Goal: Information Seeking & Learning: Learn about a topic

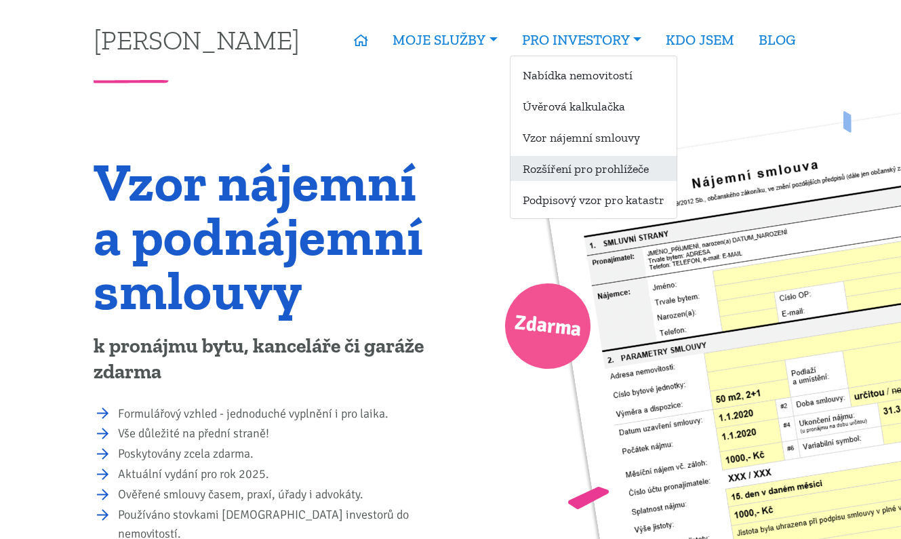
click at [577, 174] on link "Rozšíření pro prohlížeče" at bounding box center [594, 168] width 166 height 25
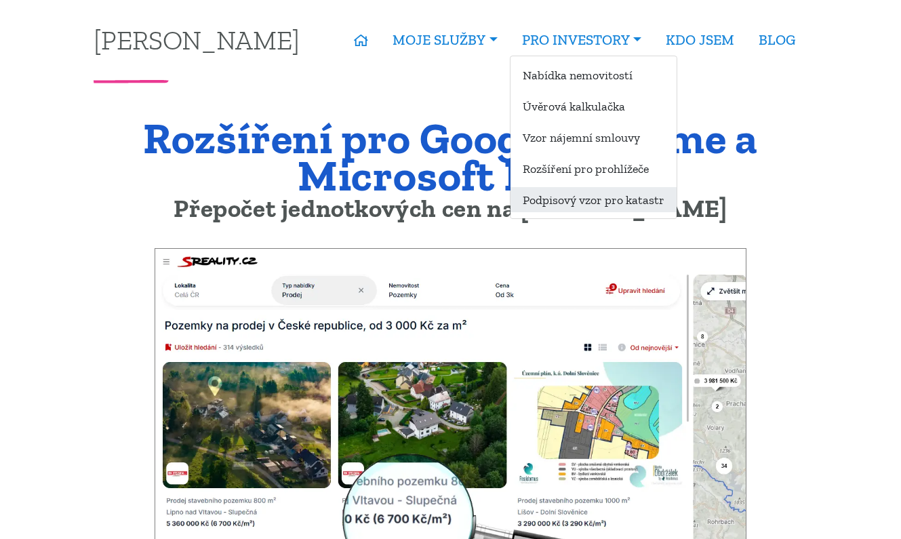
click at [604, 198] on link "Podpisový vzor pro katastr" at bounding box center [594, 199] width 166 height 25
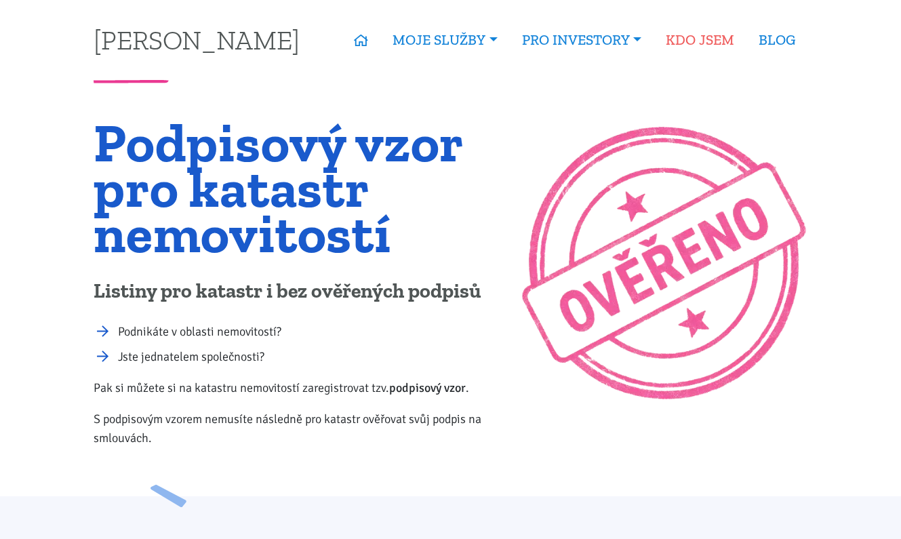
click at [690, 43] on link "KDO JSEM" at bounding box center [700, 39] width 93 height 31
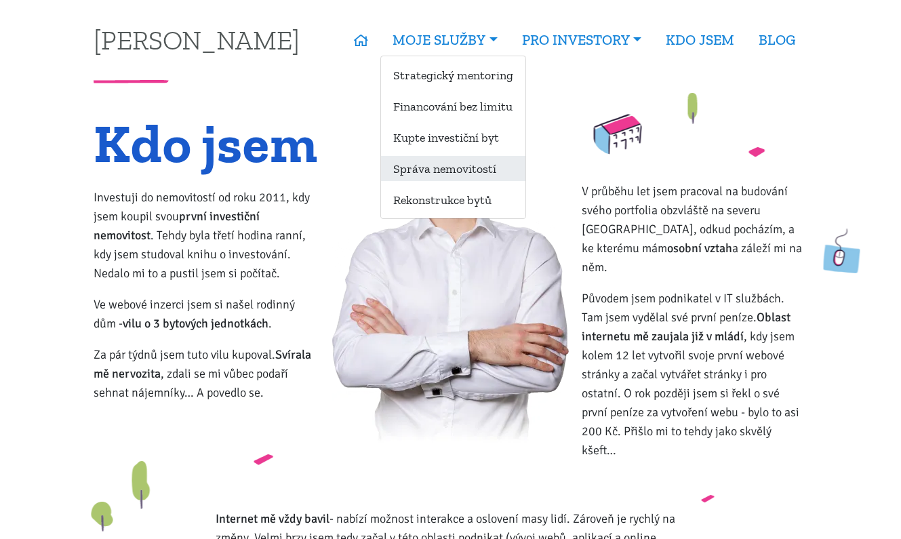
click at [450, 170] on link "Správa nemovitostí" at bounding box center [453, 168] width 144 height 25
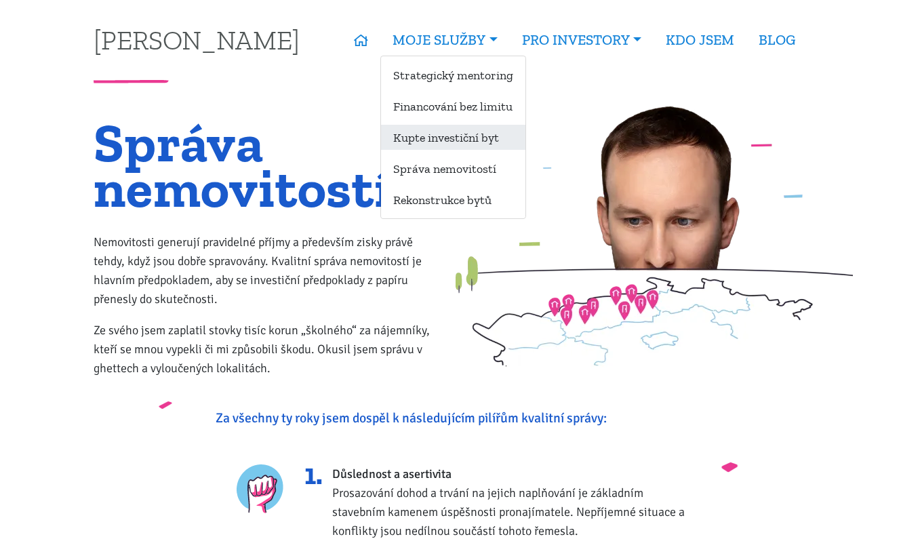
click at [447, 141] on link "Kupte investiční byt" at bounding box center [453, 137] width 144 height 25
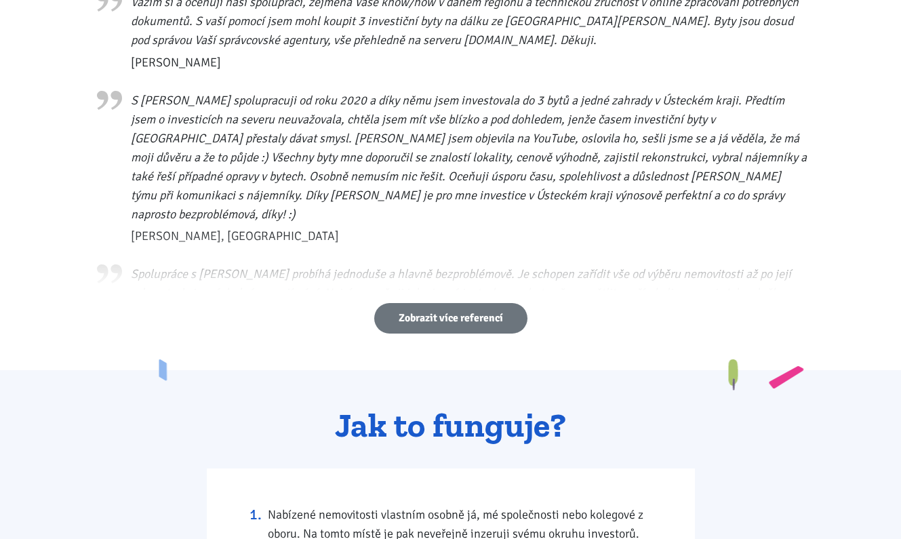
scroll to position [764, 0]
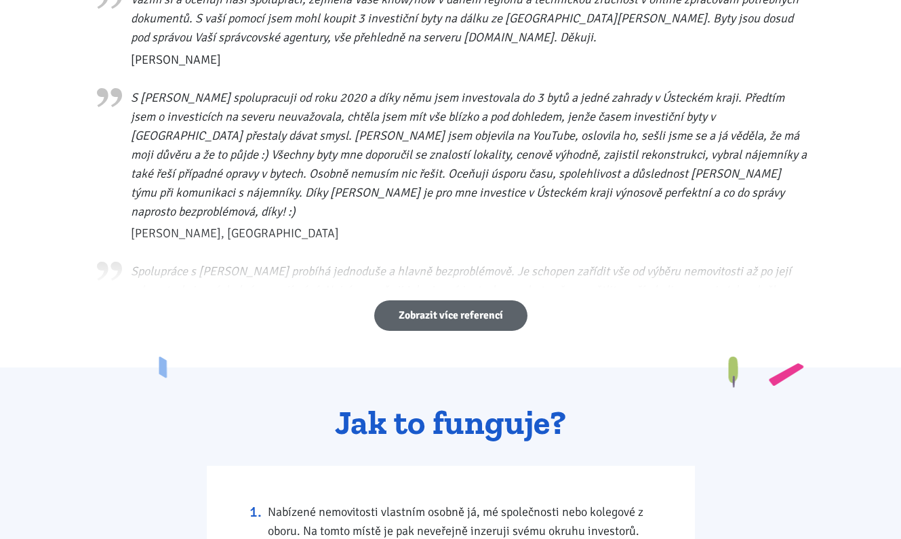
click at [399, 313] on link "Zobrazit více referencí" at bounding box center [450, 315] width 153 height 31
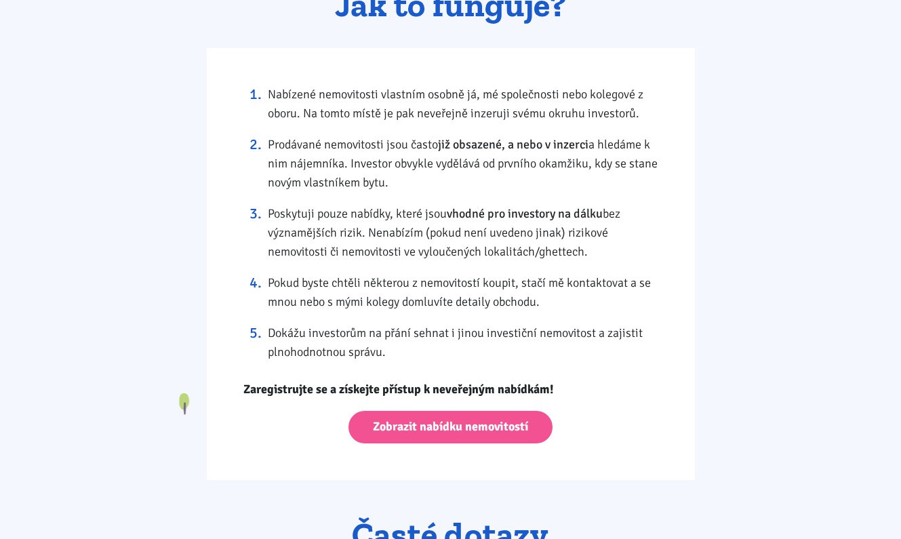
scroll to position [1903, 0]
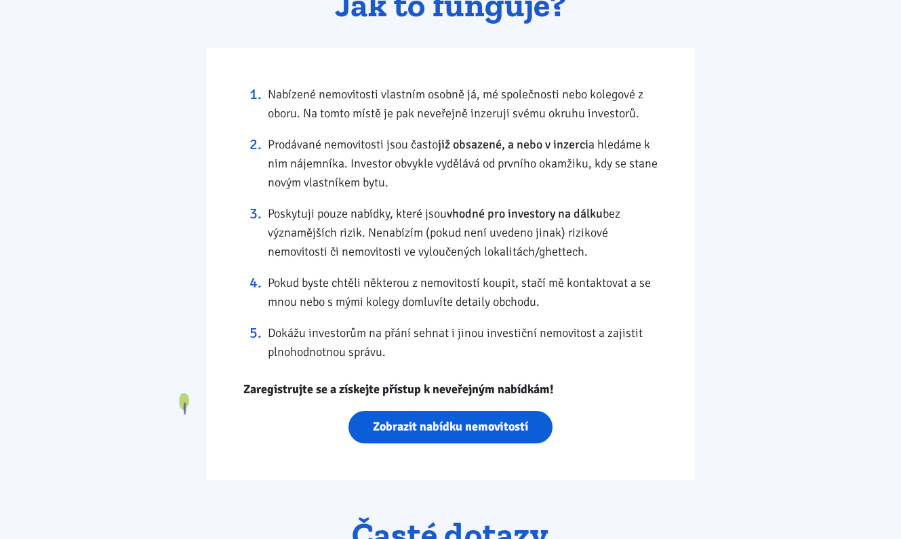
click at [383, 411] on link "Zobrazit nabídku nemovitostí" at bounding box center [451, 427] width 204 height 33
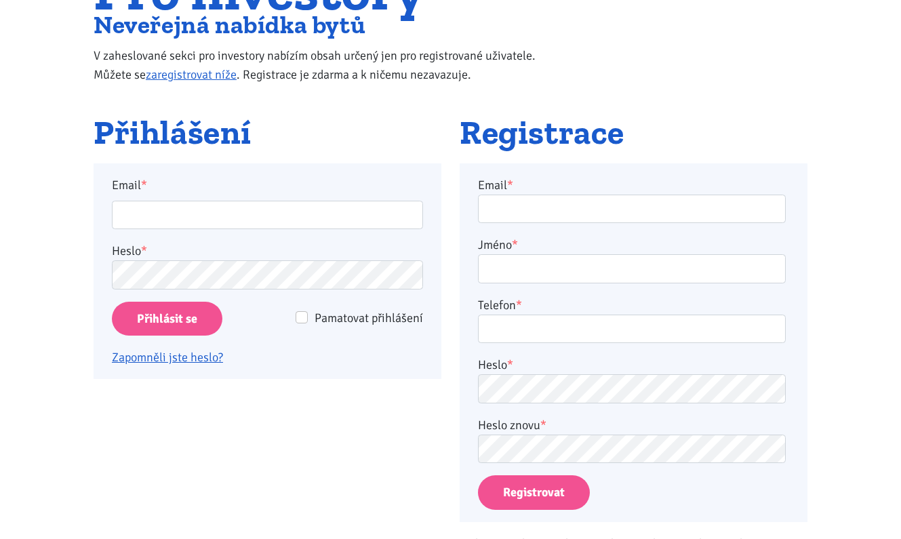
scroll to position [160, 0]
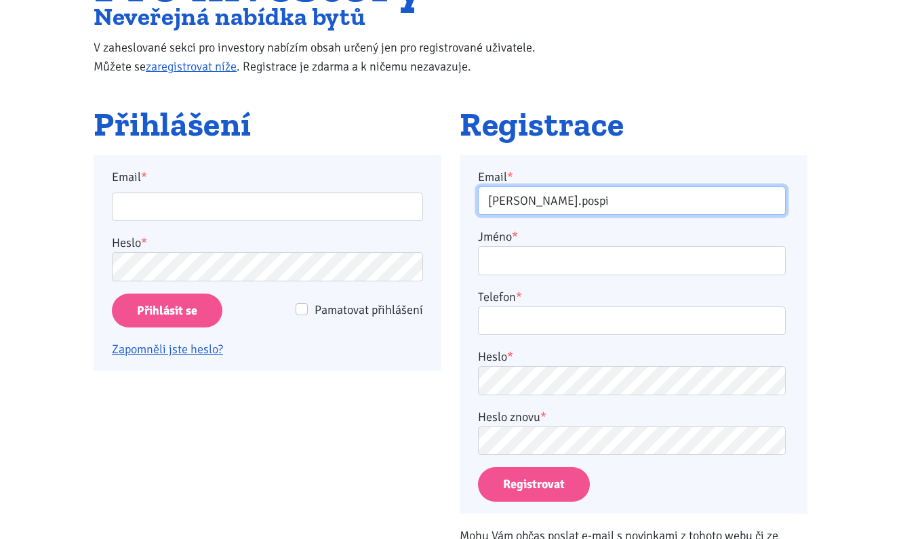
click at [593, 188] on input "tomas.pospi" at bounding box center [632, 201] width 308 height 29
click at [583, 195] on input "tomas.pospi" at bounding box center [632, 201] width 308 height 29
type input "tomas.pospi@gmail.com"
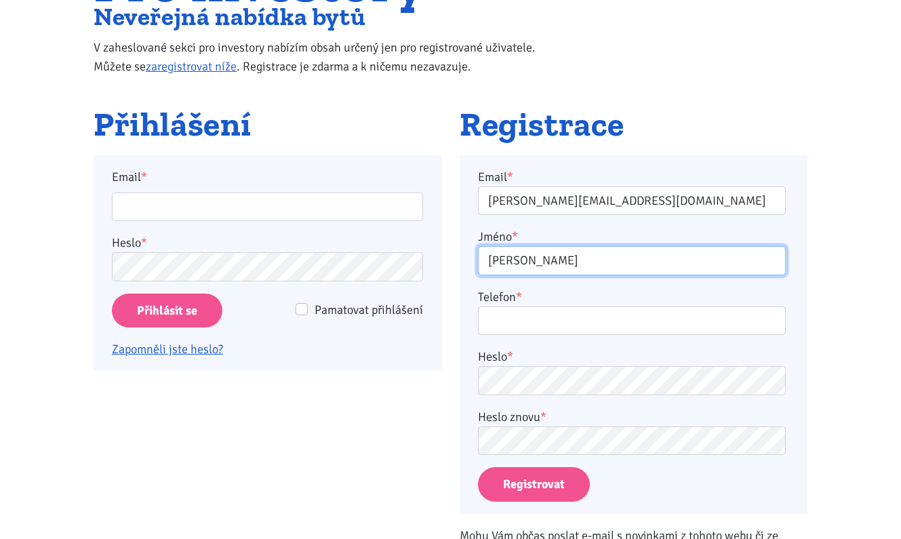
type input "Tomas"
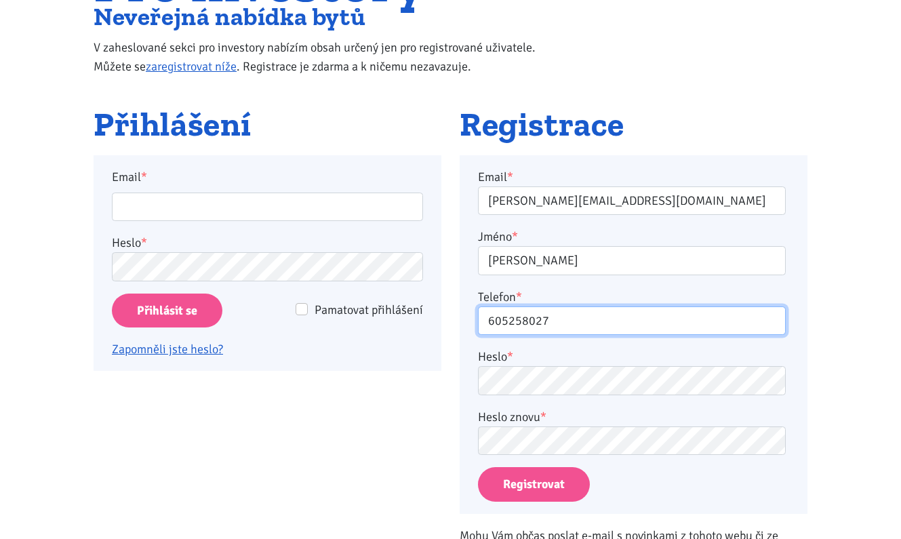
type input "605258027"
click at [776, 470] on div "Registrovat" at bounding box center [633, 484] width 311 height 35
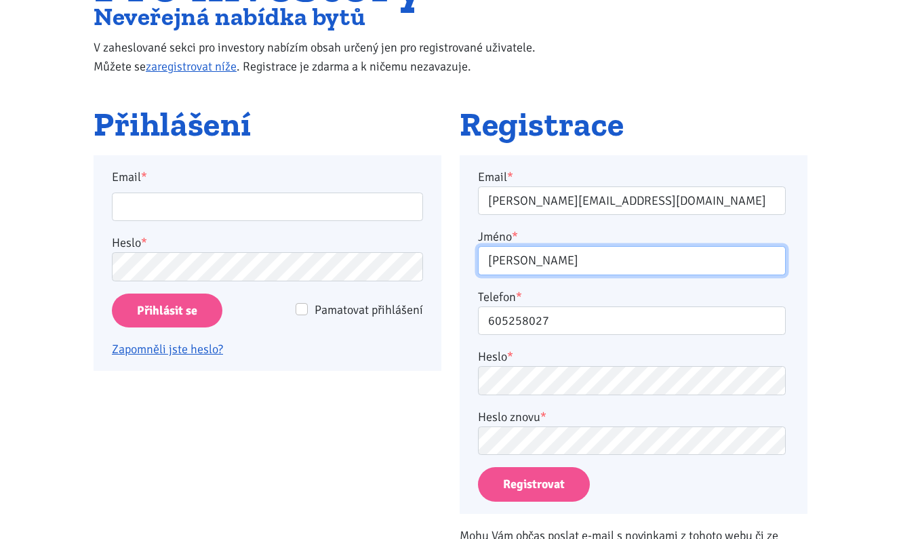
click at [575, 254] on input "Tomas" at bounding box center [632, 260] width 308 height 29
type input "Tomas Pospisil"
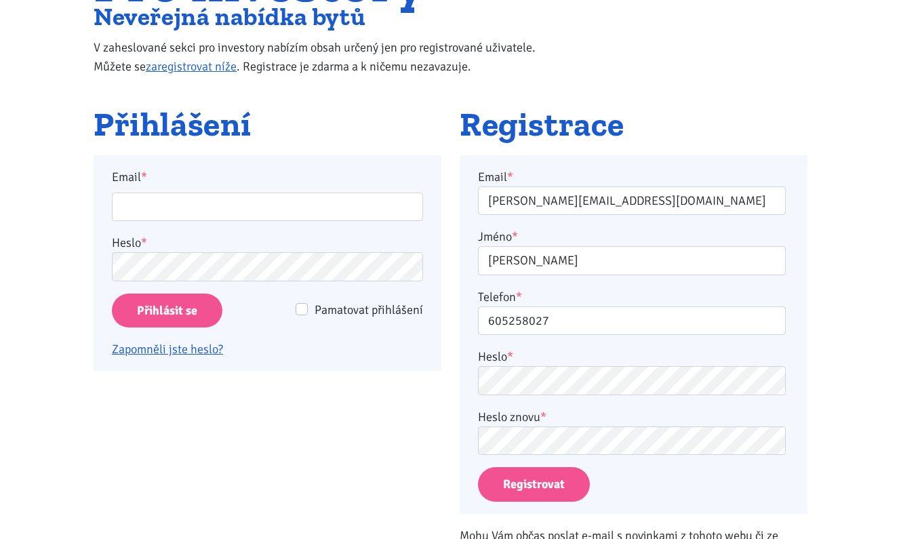
click at [530, 492] on button "Registrovat" at bounding box center [534, 484] width 112 height 35
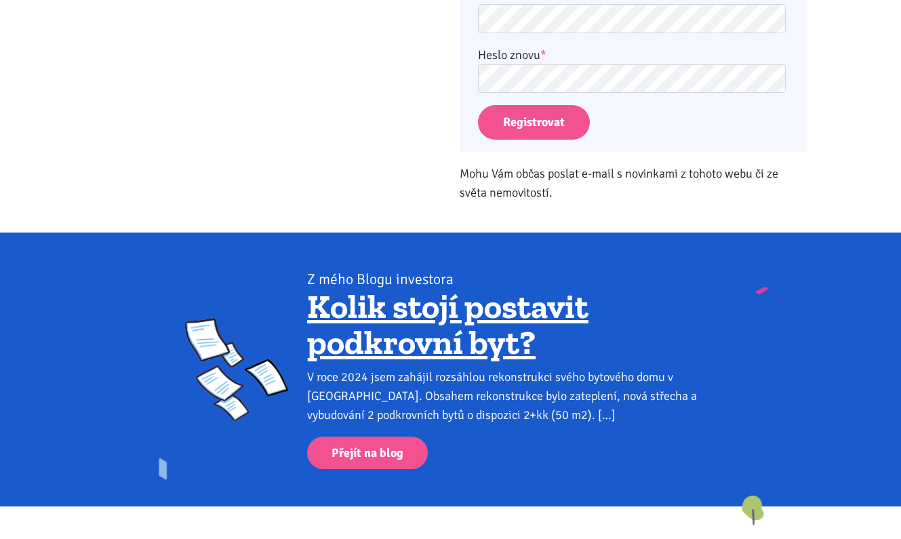
scroll to position [590, 0]
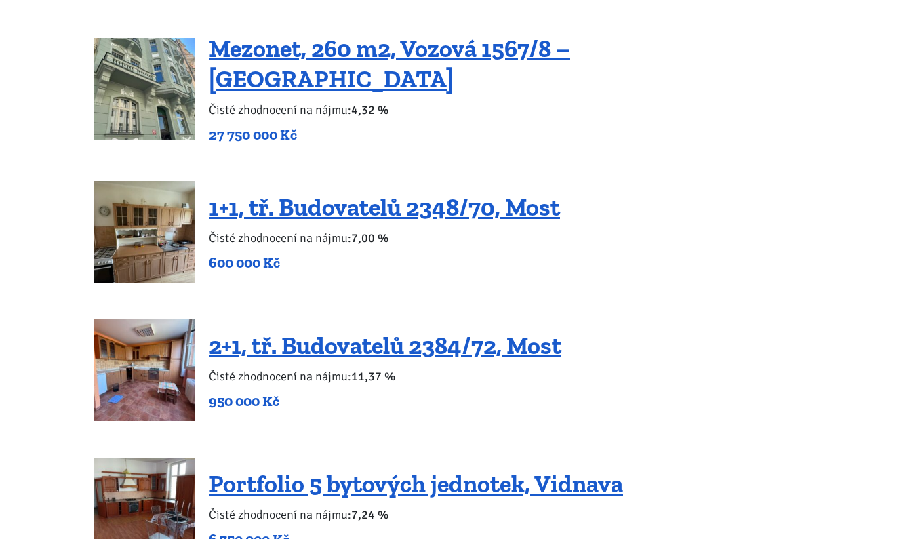
scroll to position [2394, 0]
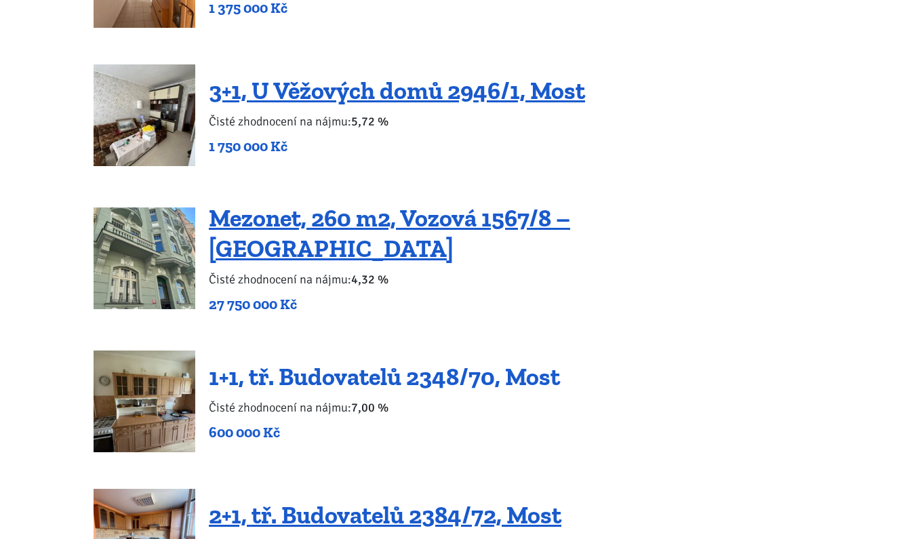
click at [305, 362] on link "1+1, tř. Budovatelů 2348/70, Most" at bounding box center [384, 376] width 351 height 29
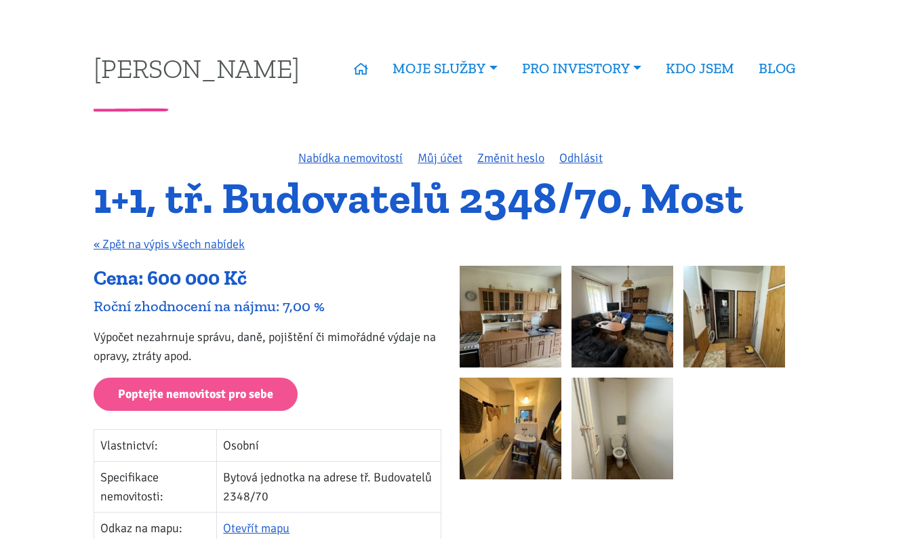
click at [502, 316] on img at bounding box center [511, 317] width 102 height 102
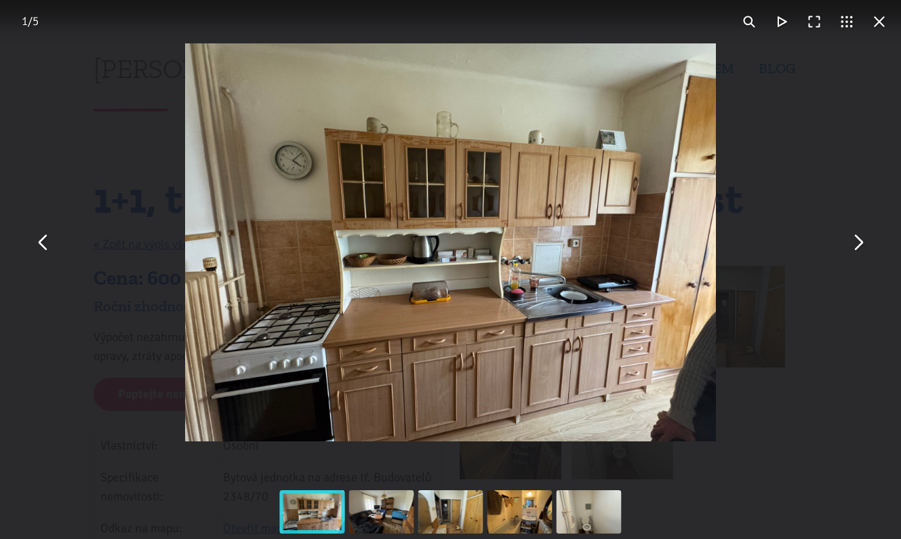
click at [851, 152] on div "You can close this modal content with the ESC key" at bounding box center [450, 242] width 901 height 485
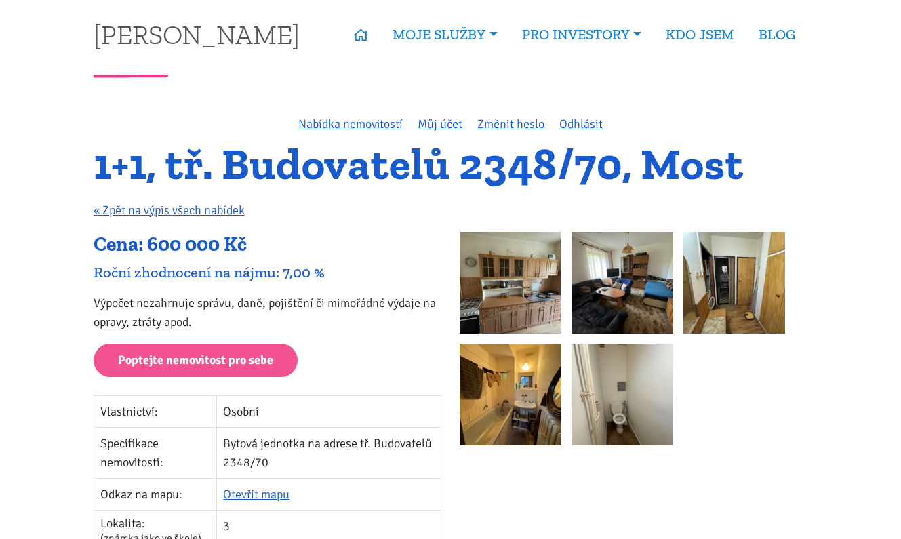
scroll to position [20, 0]
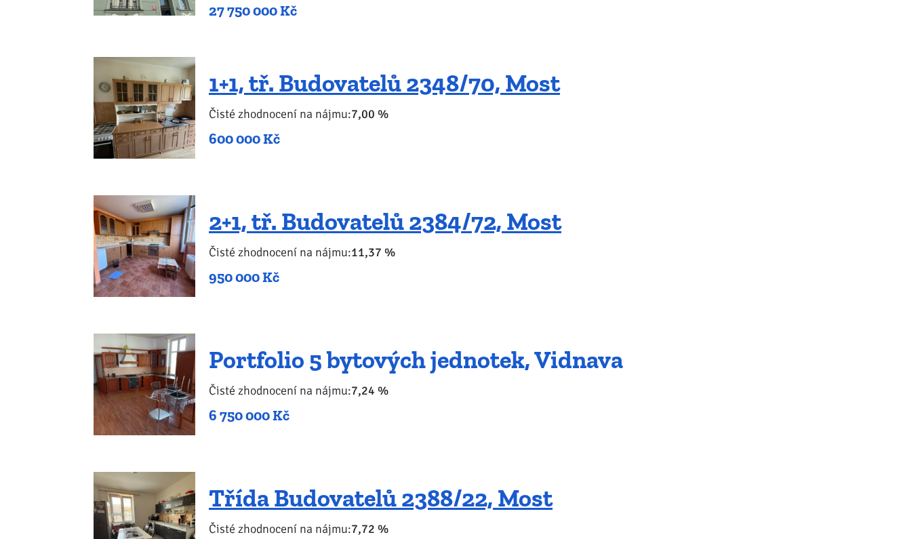
scroll to position [2710, 0]
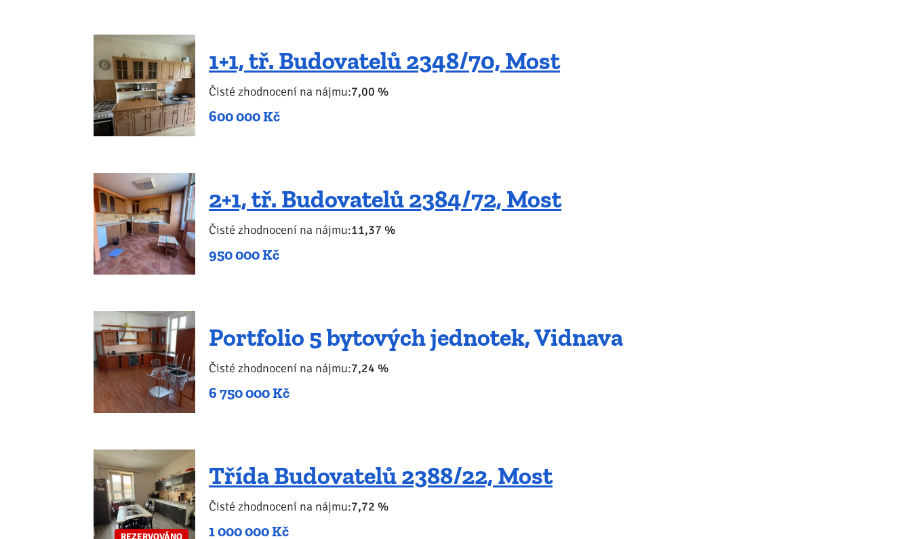
click at [352, 326] on link "Portfolio 5 bytových jednotek, Vidnava" at bounding box center [416, 337] width 414 height 29
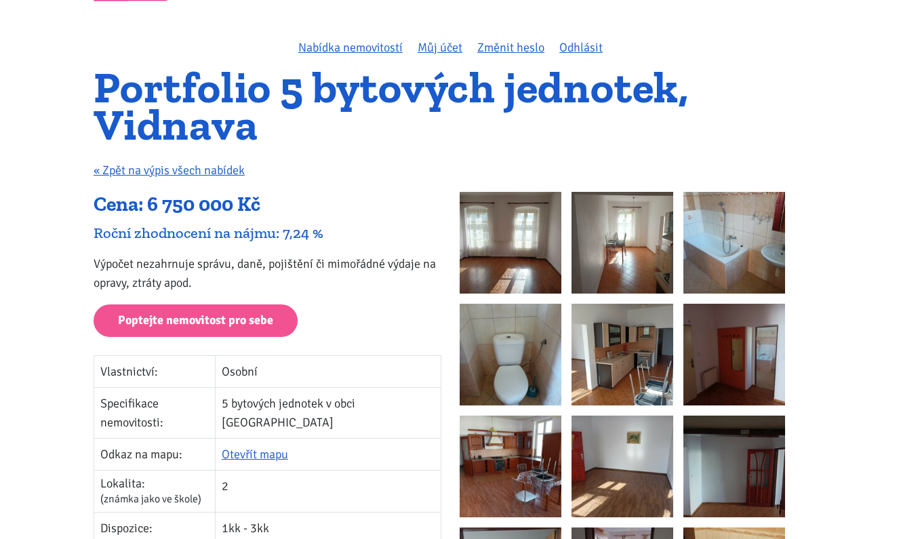
scroll to position [111, 0]
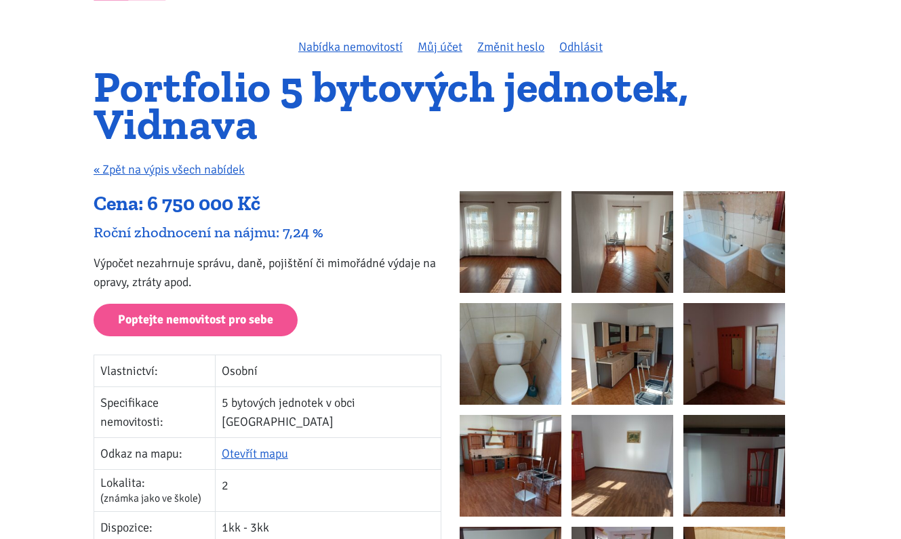
click at [306, 264] on p "Výpočet nezahrnuje správu, daně, pojištění či mimořádné výdaje na opravy, ztrát…" at bounding box center [268, 273] width 348 height 38
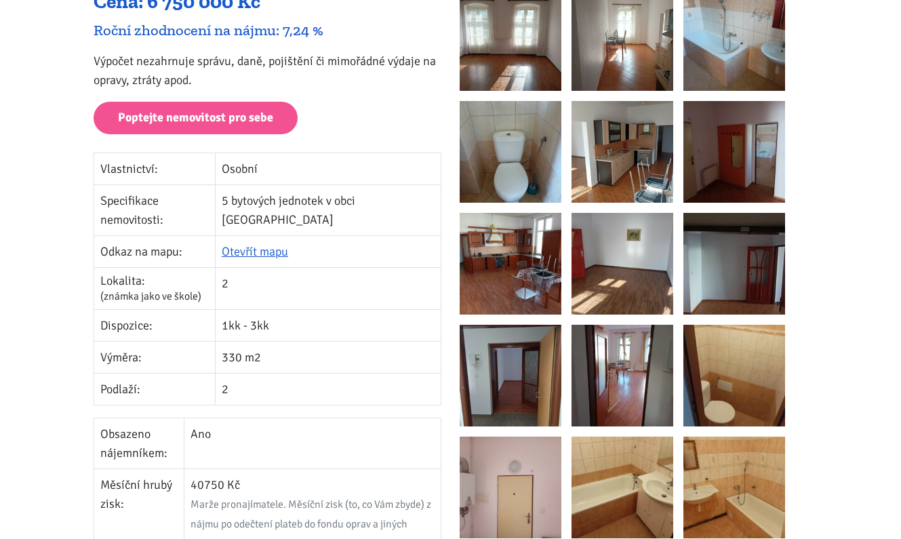
scroll to position [298, 0]
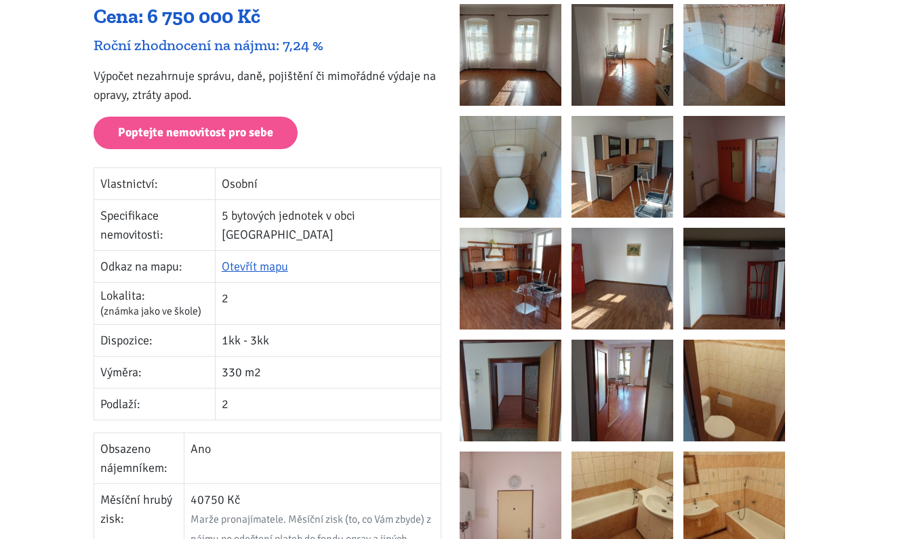
click at [511, 273] on img at bounding box center [511, 279] width 102 height 102
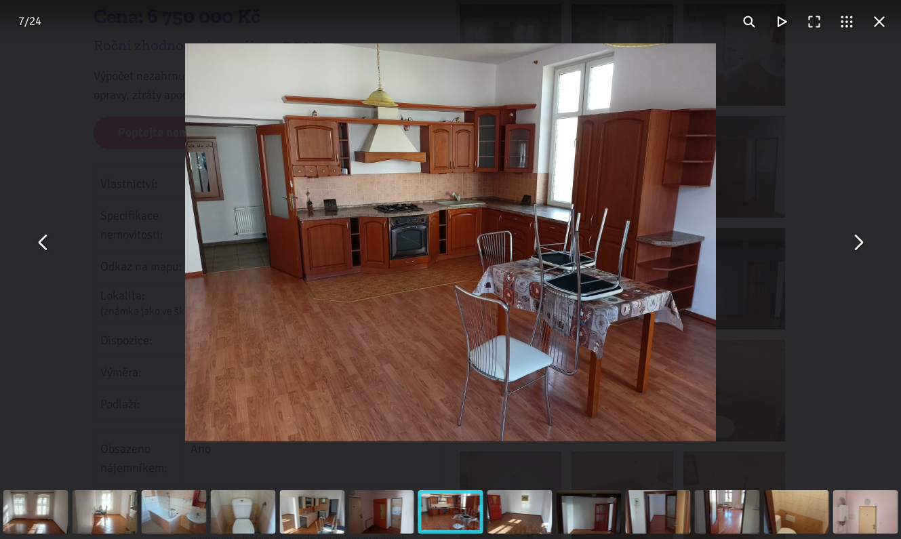
click at [862, 243] on button "You can close this modal content with the ESC key" at bounding box center [858, 243] width 33 height 33
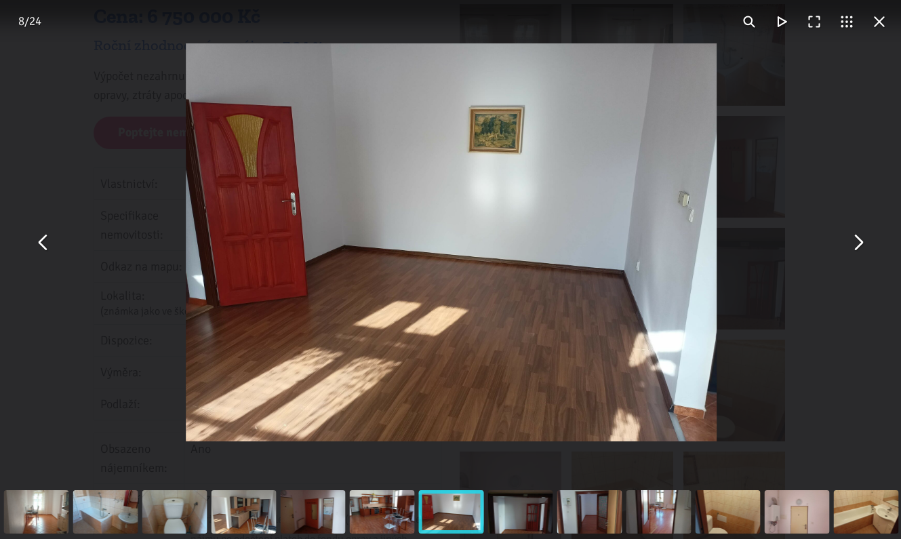
click at [862, 243] on button "You can close this modal content with the ESC key" at bounding box center [858, 243] width 33 height 33
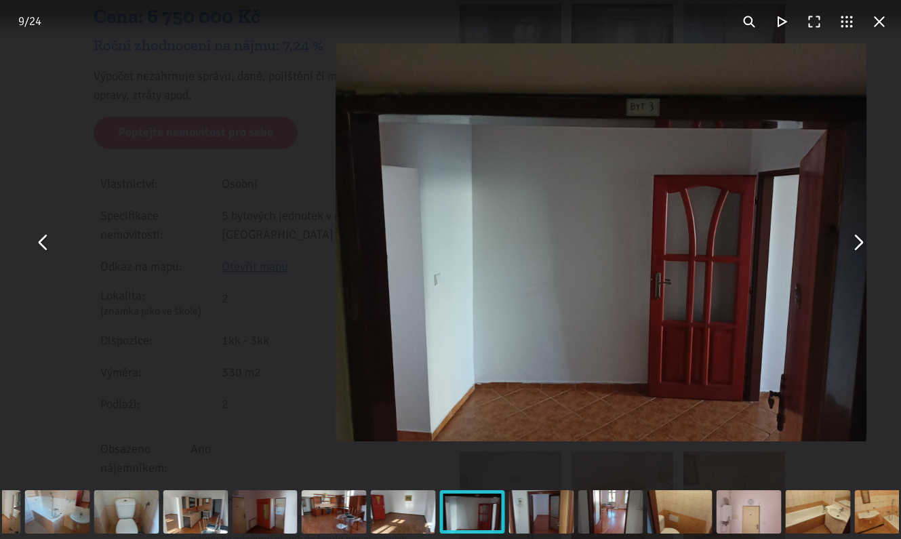
click at [862, 243] on button "You can close this modal content with the ESC key" at bounding box center [858, 243] width 33 height 33
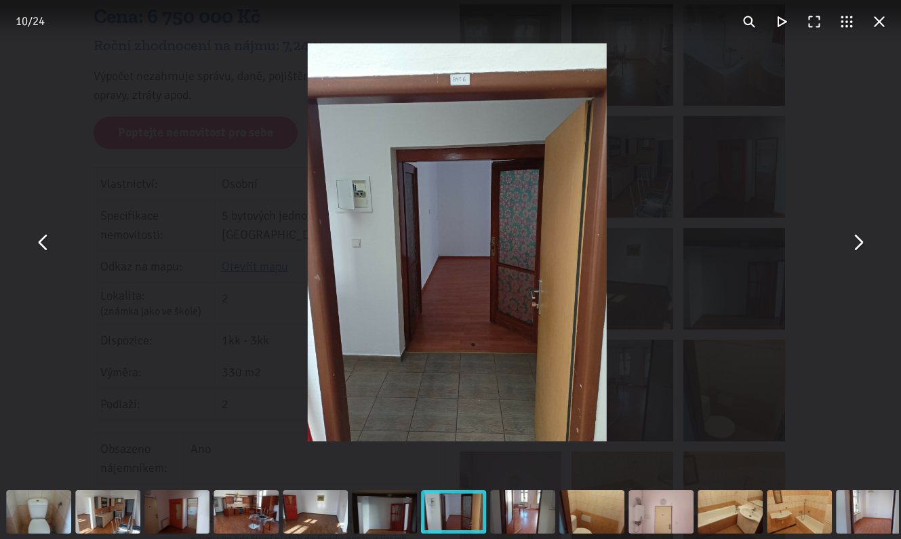
click at [862, 243] on button "You can close this modal content with the ESC key" at bounding box center [858, 243] width 33 height 33
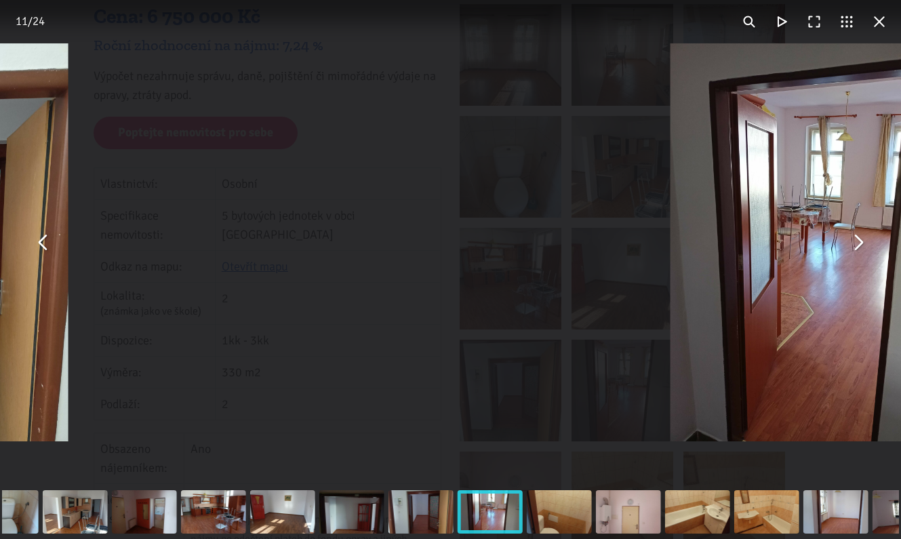
click at [862, 243] on button "You can close this modal content with the ESC key" at bounding box center [858, 243] width 33 height 33
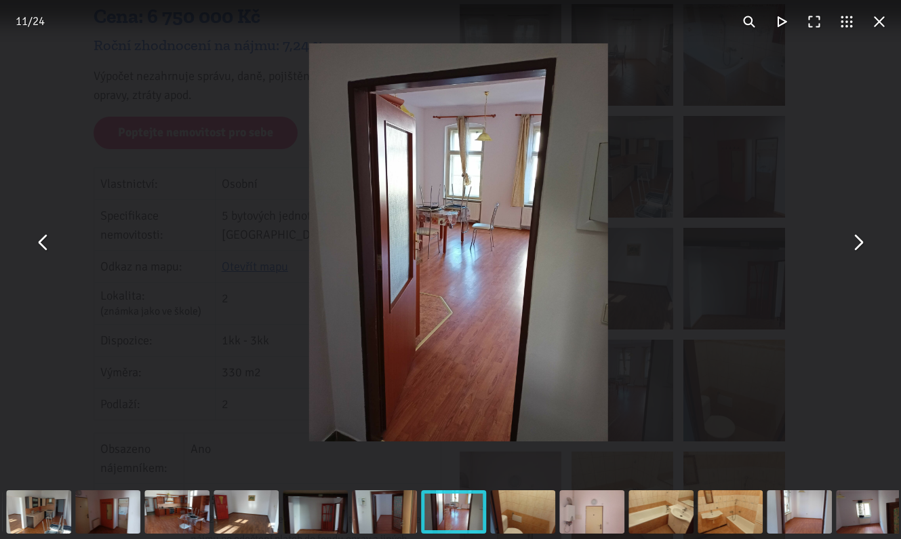
click at [862, 243] on button "You can close this modal content with the ESC key" at bounding box center [858, 243] width 33 height 33
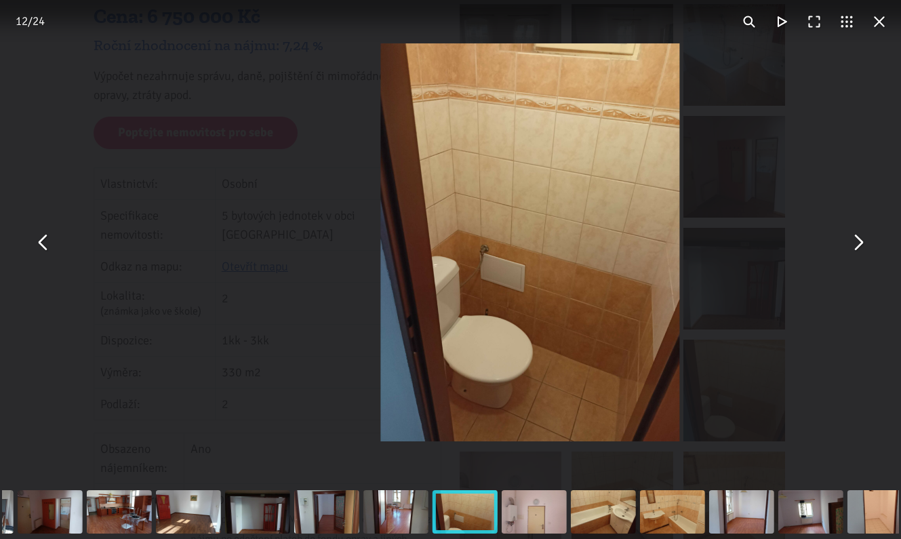
click at [862, 243] on button "You can close this modal content with the ESC key" at bounding box center [858, 243] width 33 height 33
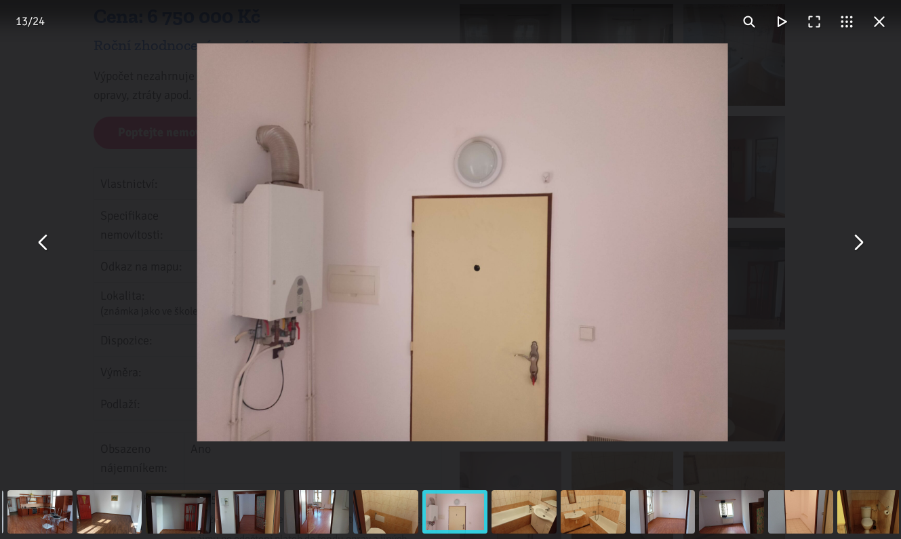
click at [862, 243] on button "You can close this modal content with the ESC key" at bounding box center [858, 243] width 33 height 33
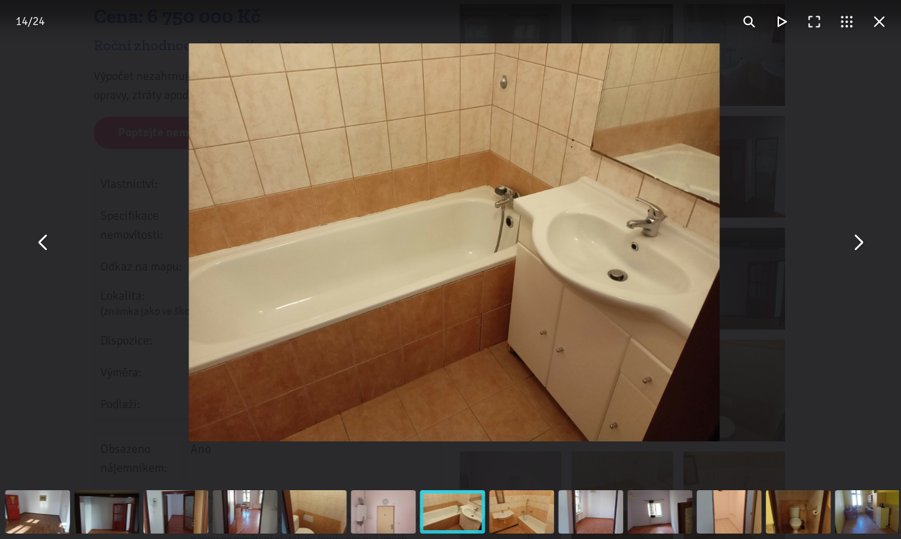
click at [862, 243] on button "You can close this modal content with the ESC key" at bounding box center [858, 243] width 33 height 33
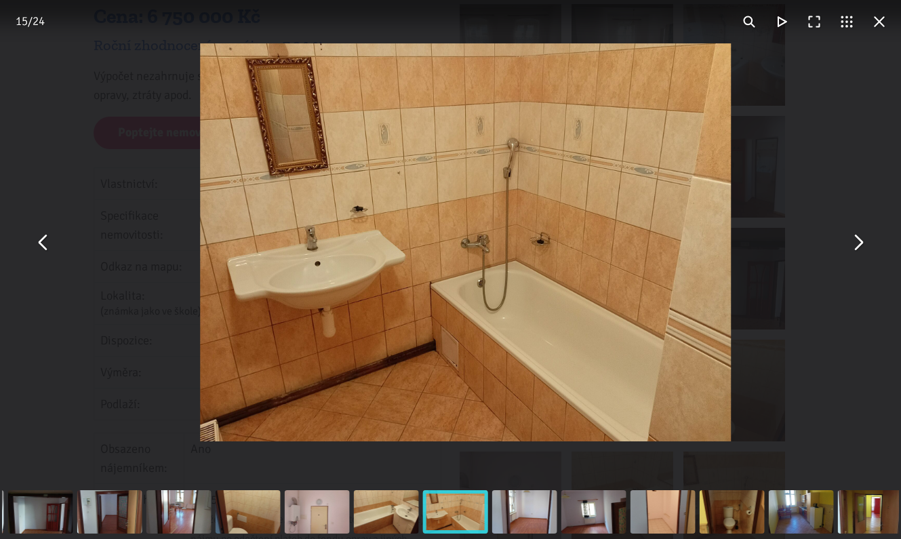
click at [862, 243] on button "You can close this modal content with the ESC key" at bounding box center [858, 243] width 33 height 33
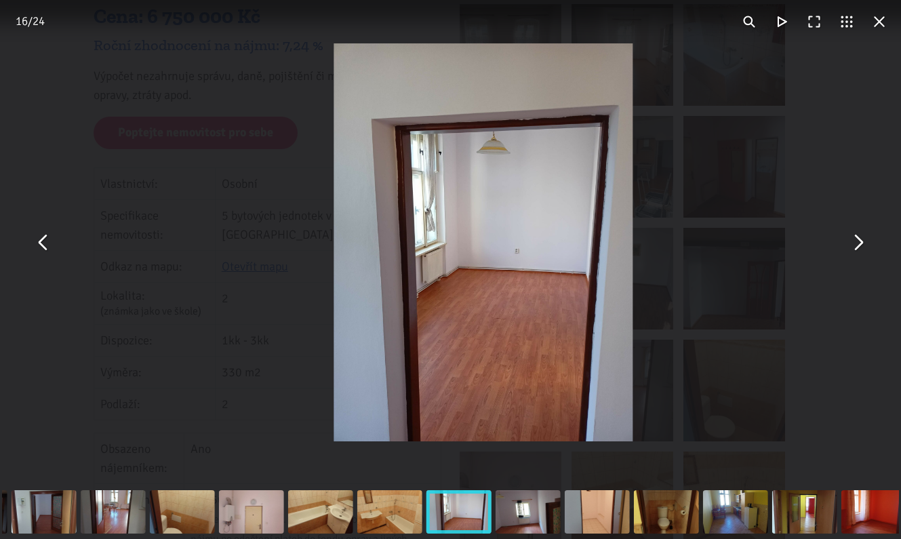
click at [862, 243] on button "You can close this modal content with the ESC key" at bounding box center [858, 243] width 33 height 33
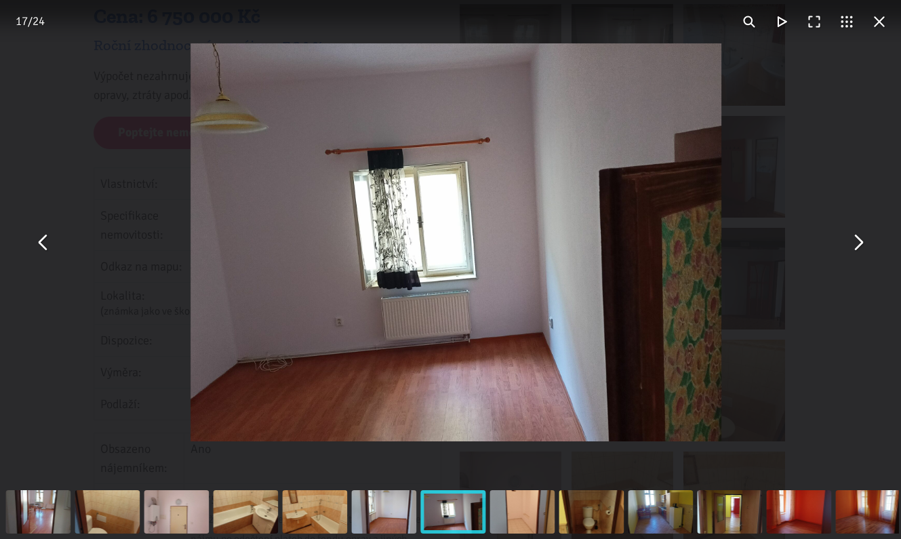
click at [862, 243] on button "You can close this modal content with the ESC key" at bounding box center [858, 243] width 33 height 33
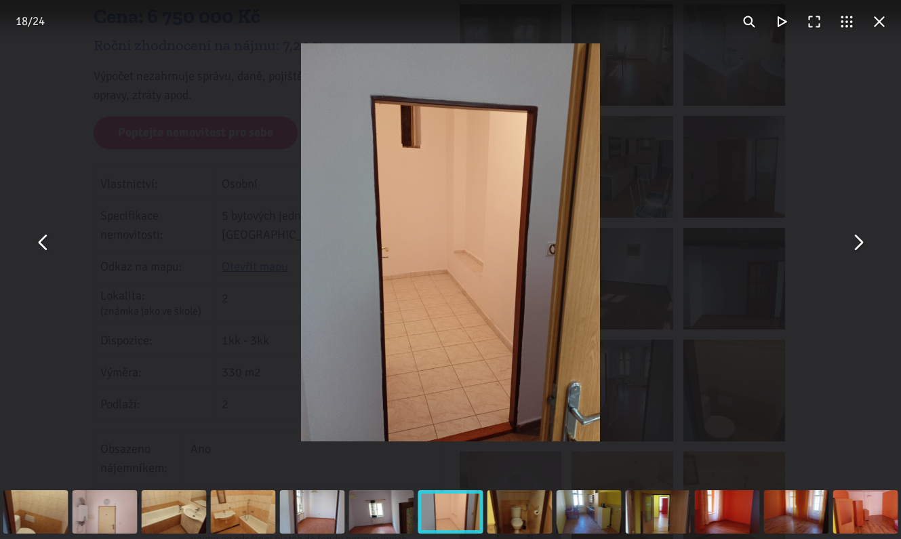
click at [874, 70] on div "You can close this modal content with the ESC key" at bounding box center [450, 242] width 901 height 485
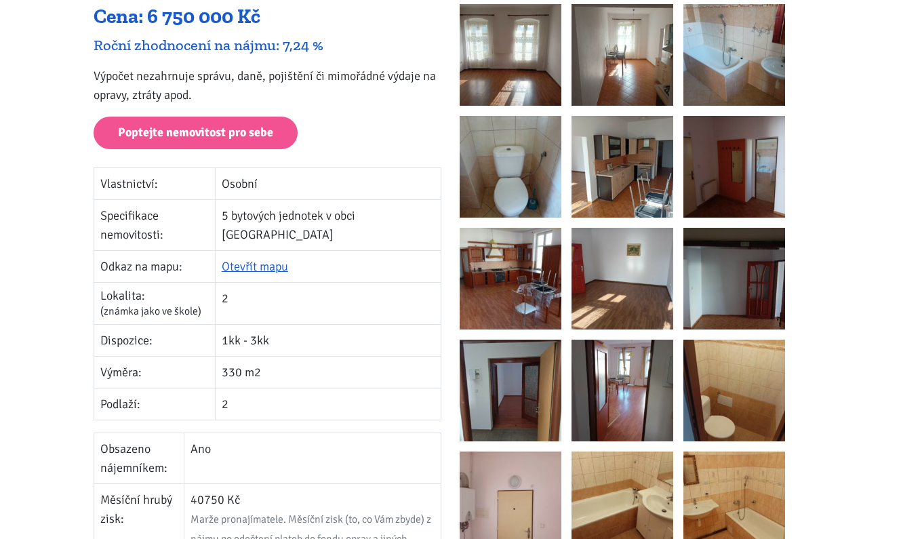
click at [273, 330] on td "1kk - 3kk" at bounding box center [328, 341] width 226 height 32
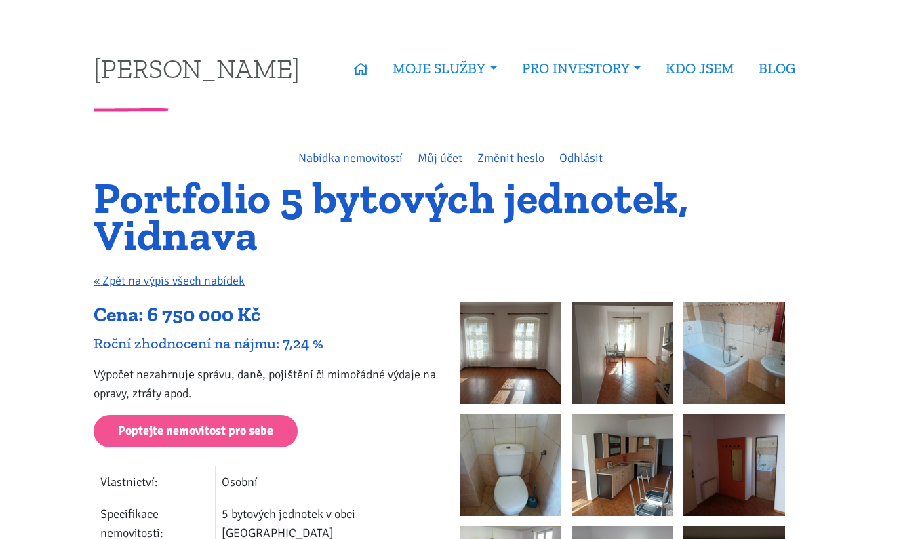
scroll to position [0, 0]
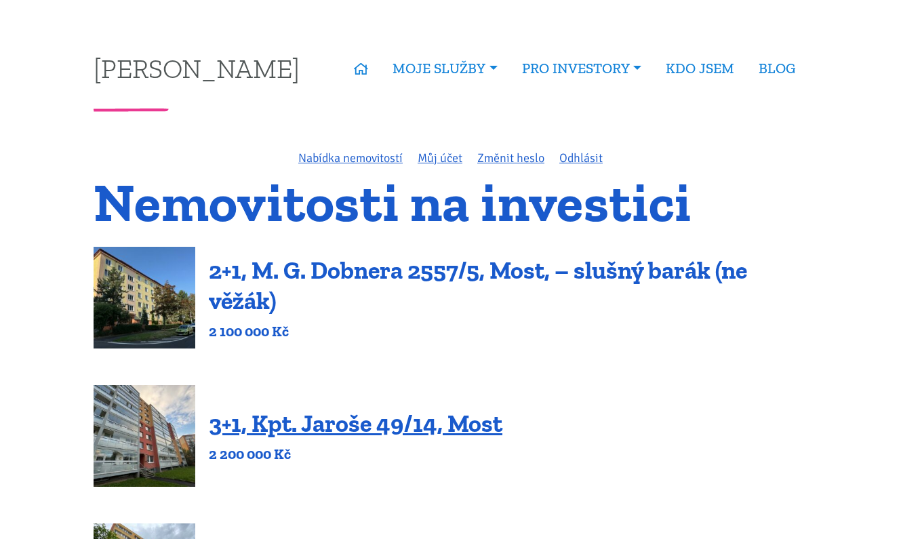
click at [467, 271] on link "2+1, M. G. Dobnera 2557/5, Most, – slušný barák (ne věžák)" at bounding box center [478, 286] width 539 height 60
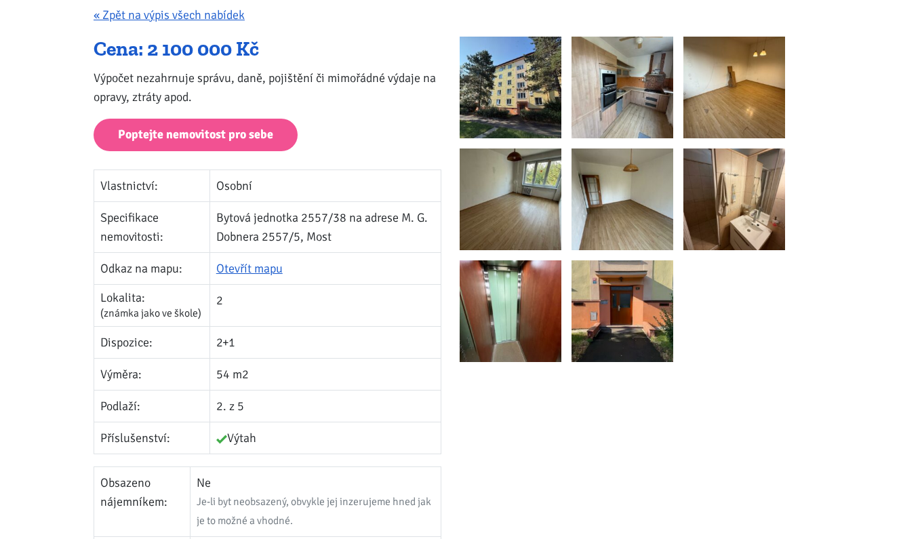
scroll to position [267, 0]
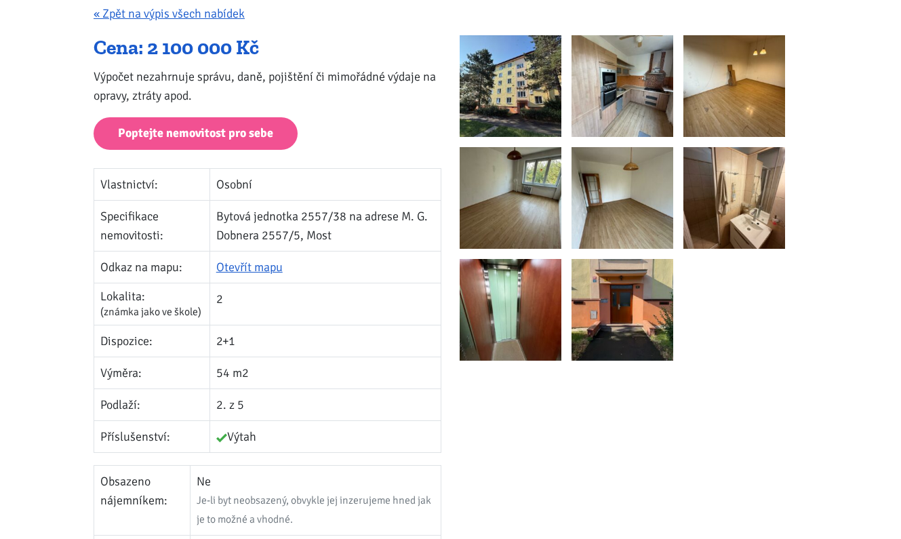
click at [512, 96] on img at bounding box center [511, 86] width 102 height 102
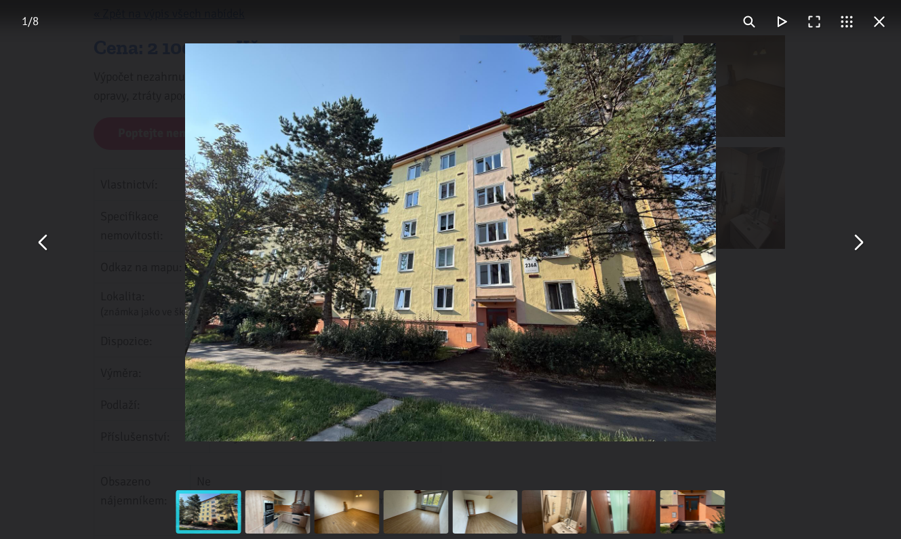
click at [860, 246] on button "You can close this modal content with the ESC key" at bounding box center [858, 243] width 33 height 33
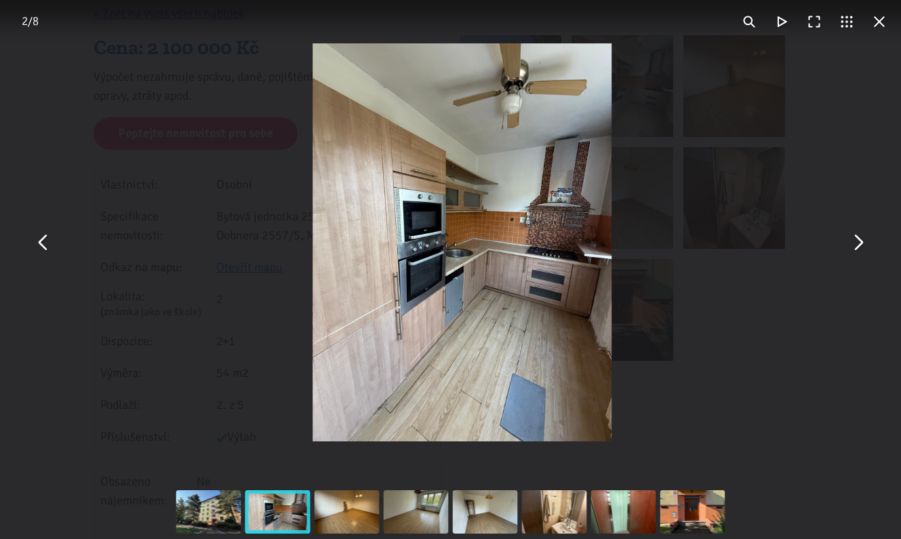
click at [860, 246] on button "You can close this modal content with the ESC key" at bounding box center [858, 243] width 33 height 33
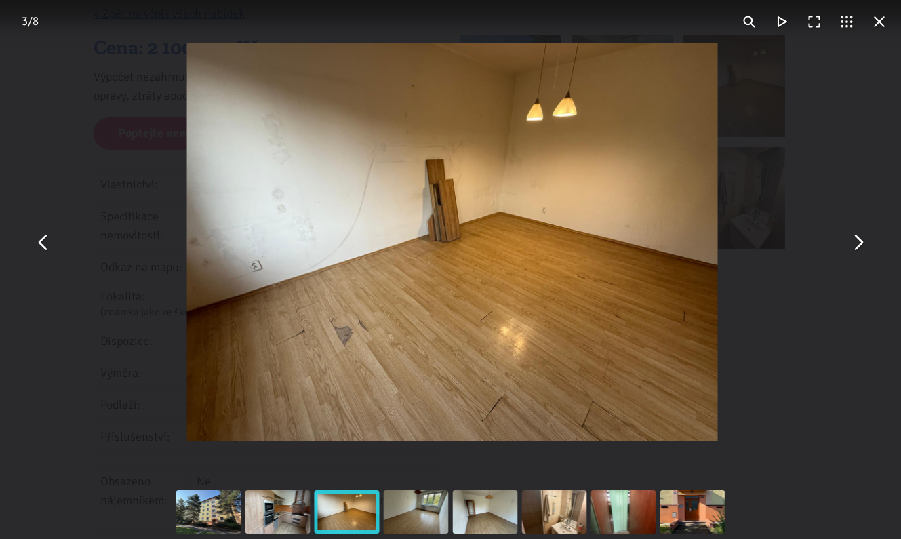
click at [860, 246] on button "You can close this modal content with the ESC key" at bounding box center [858, 243] width 33 height 33
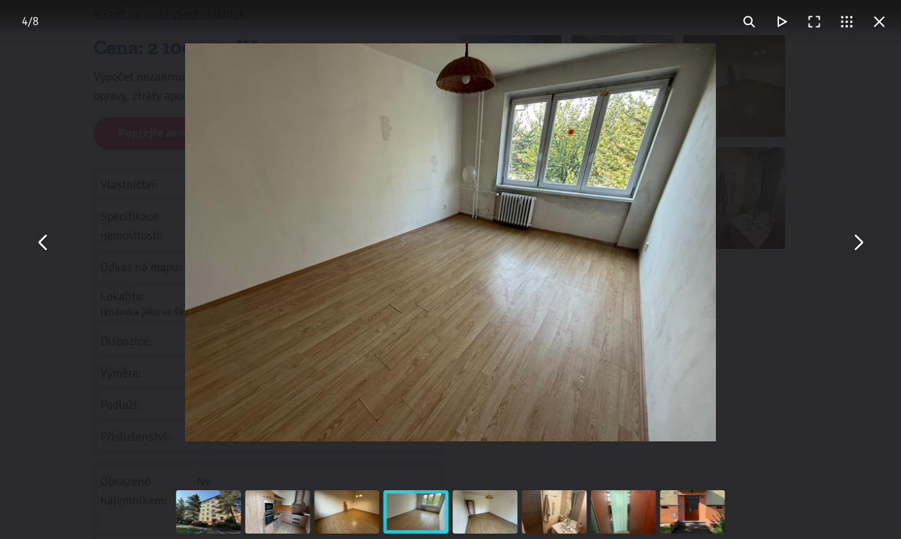
click at [860, 246] on button "You can close this modal content with the ESC key" at bounding box center [858, 243] width 33 height 33
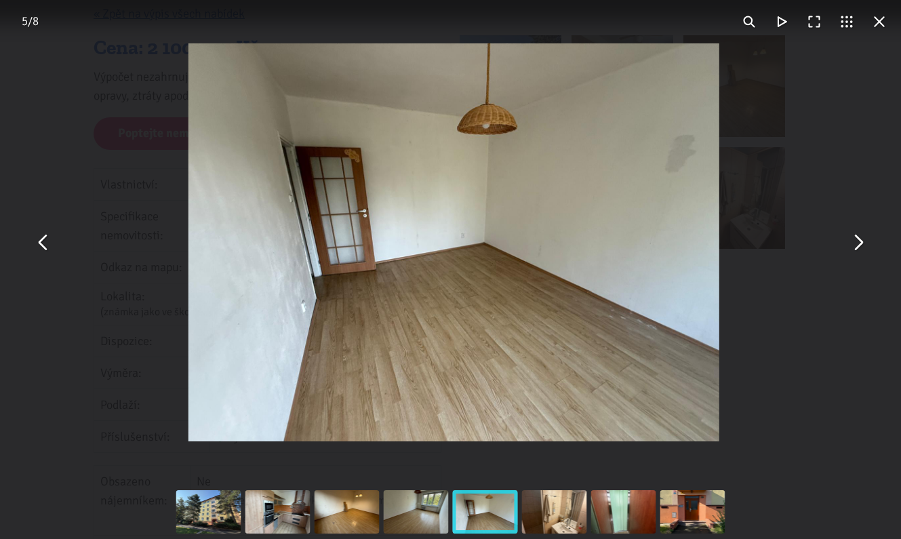
click at [860, 246] on button "You can close this modal content with the ESC key" at bounding box center [858, 243] width 33 height 33
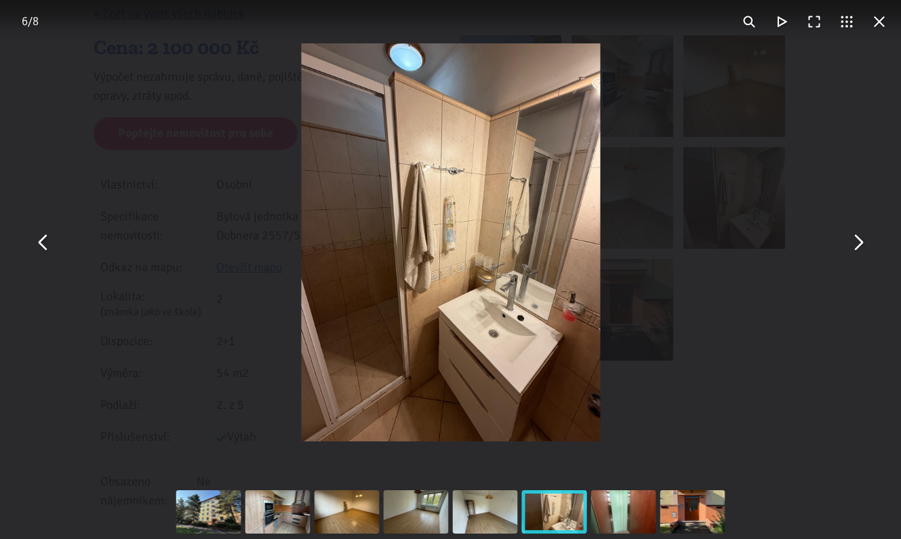
click at [860, 246] on button "You can close this modal content with the ESC key" at bounding box center [858, 243] width 33 height 33
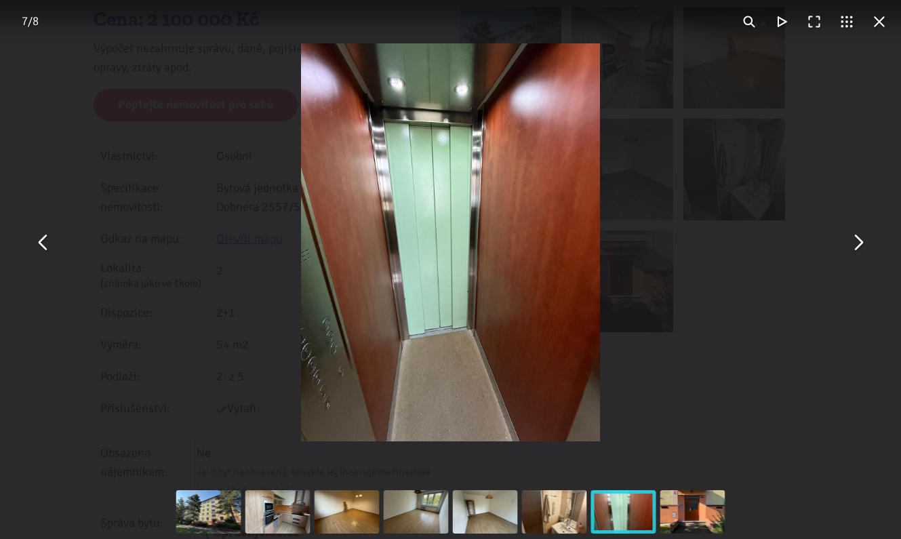
click at [812, 174] on div "You can close this modal content with the ESC key" at bounding box center [450, 242] width 901 height 485
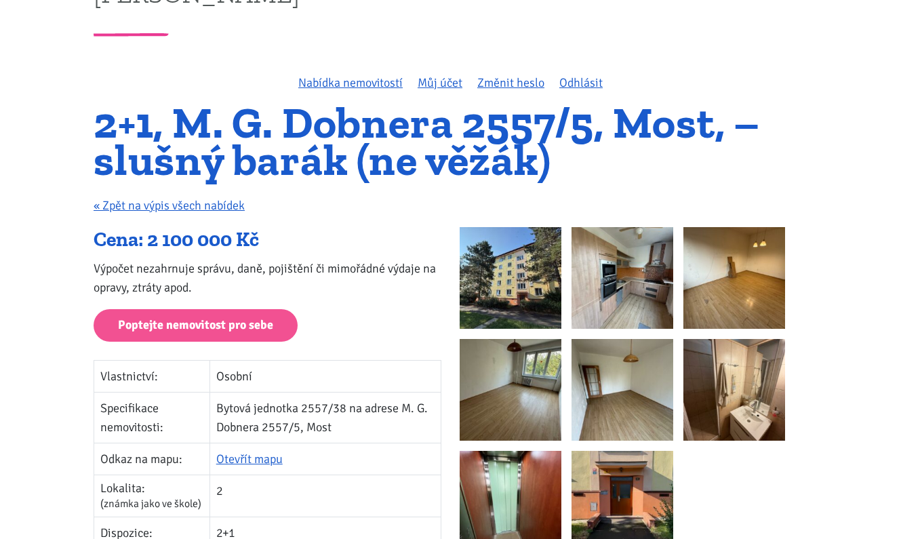
scroll to position [34, 0]
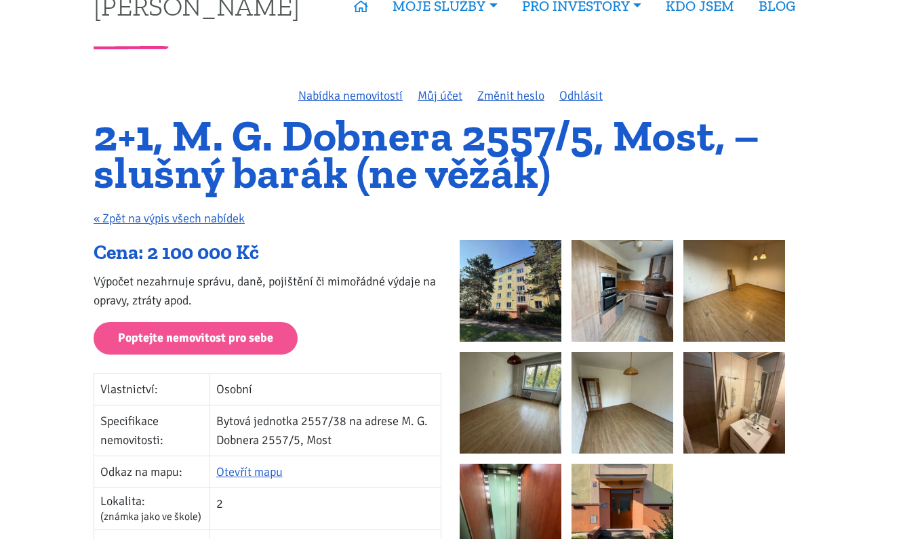
click at [539, 294] on img at bounding box center [511, 291] width 102 height 102
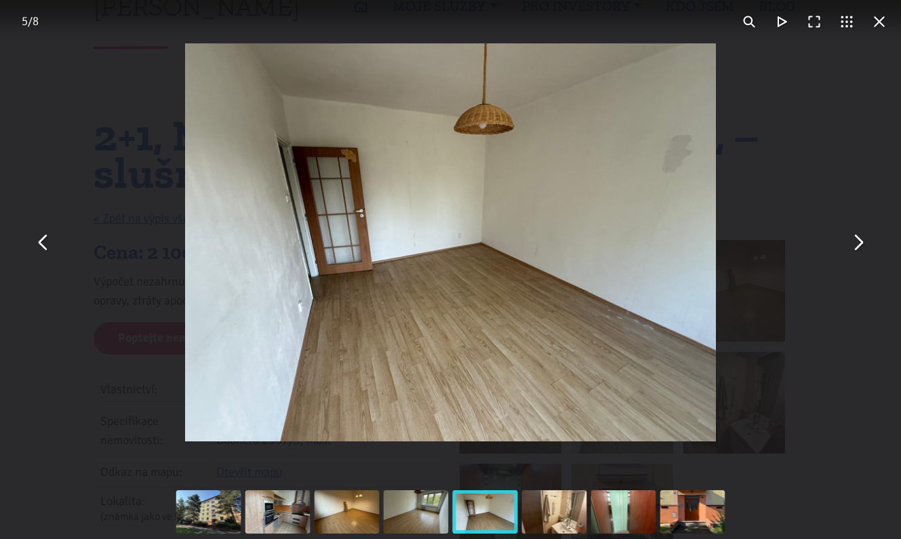
click at [878, 30] on button "You can close this modal content with the ESC key" at bounding box center [879, 21] width 33 height 33
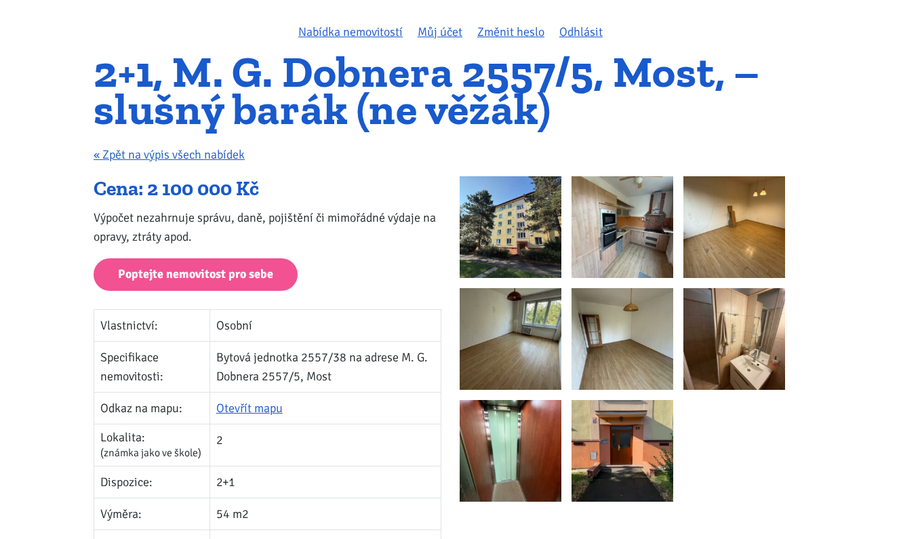
scroll to position [95, 0]
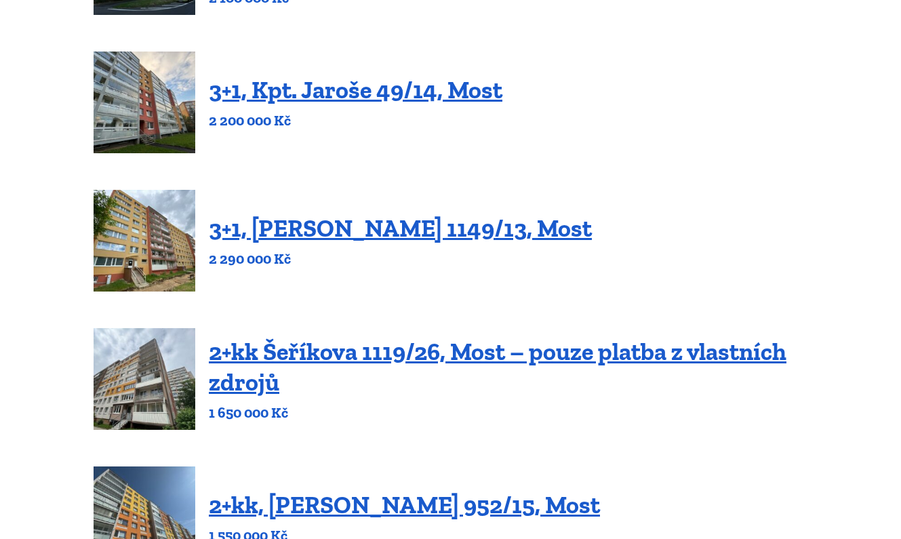
scroll to position [346, 0]
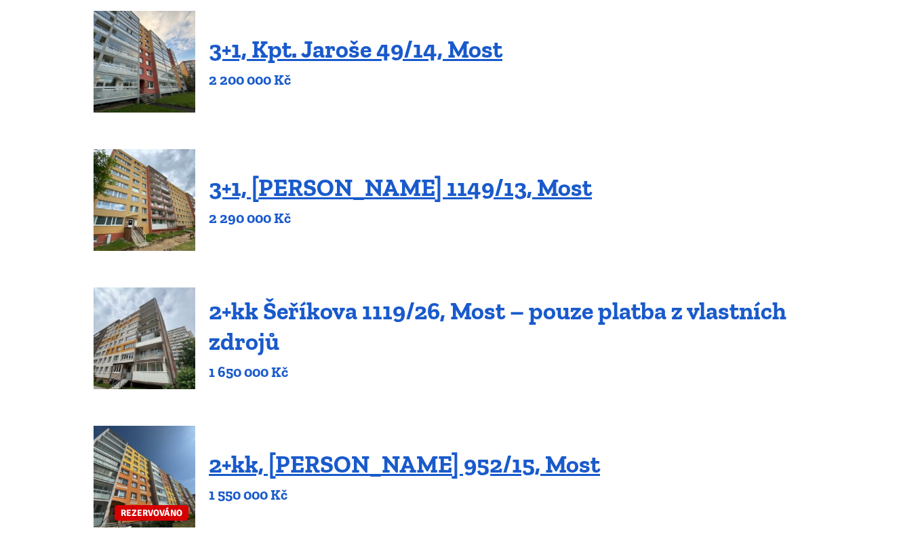
click at [537, 316] on link "2+kk Šeříkova 1119/26, Most – pouze platba z vlastních zdrojů" at bounding box center [498, 326] width 578 height 60
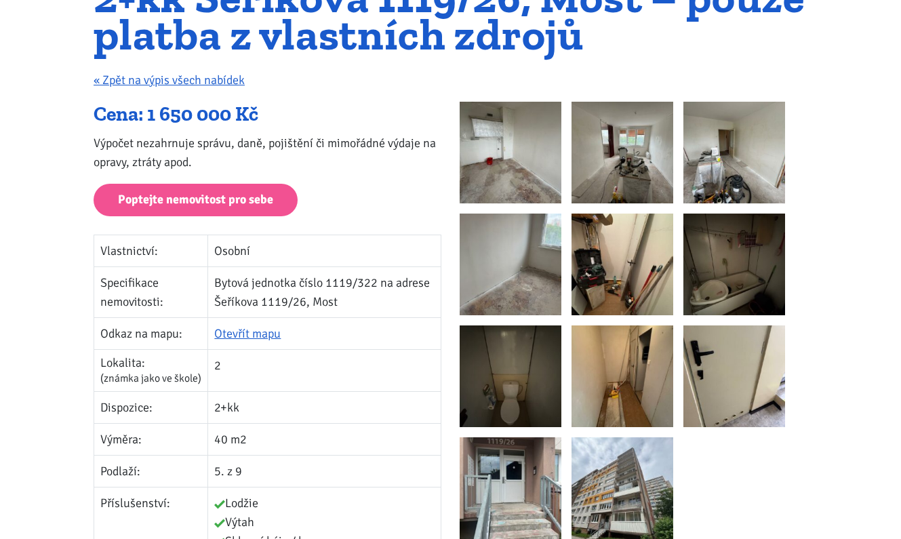
scroll to position [125, 0]
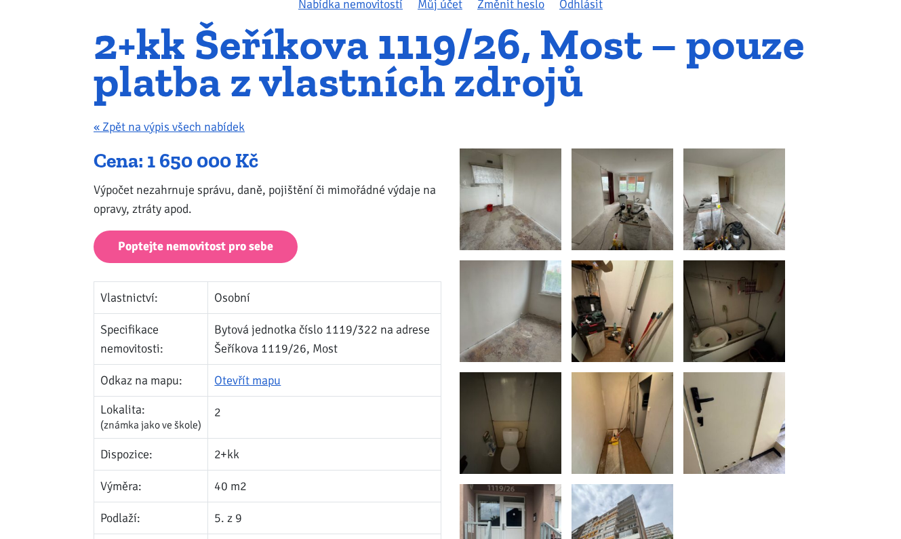
click at [497, 192] on img at bounding box center [511, 200] width 102 height 102
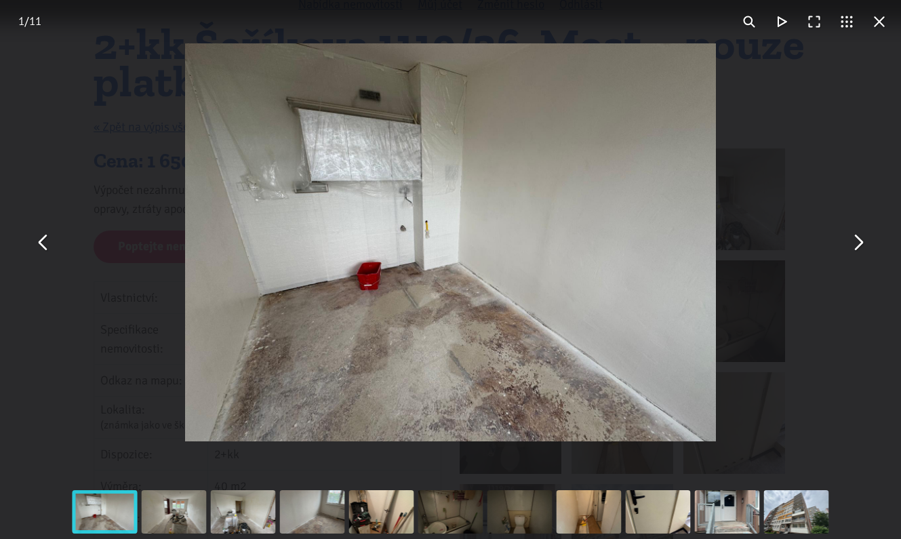
click at [749, 98] on div "You can close this modal content with the ESC key" at bounding box center [450, 242] width 901 height 485
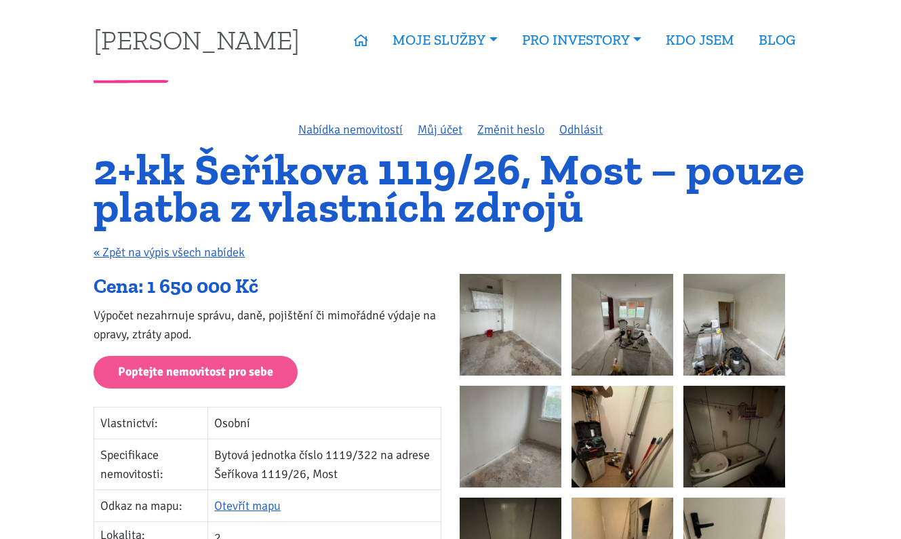
scroll to position [0, 0]
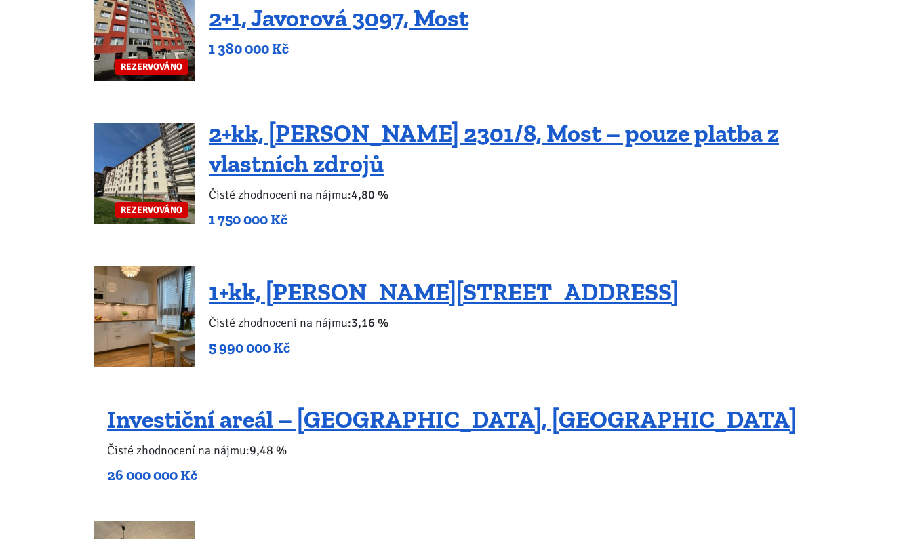
scroll to position [933, 0]
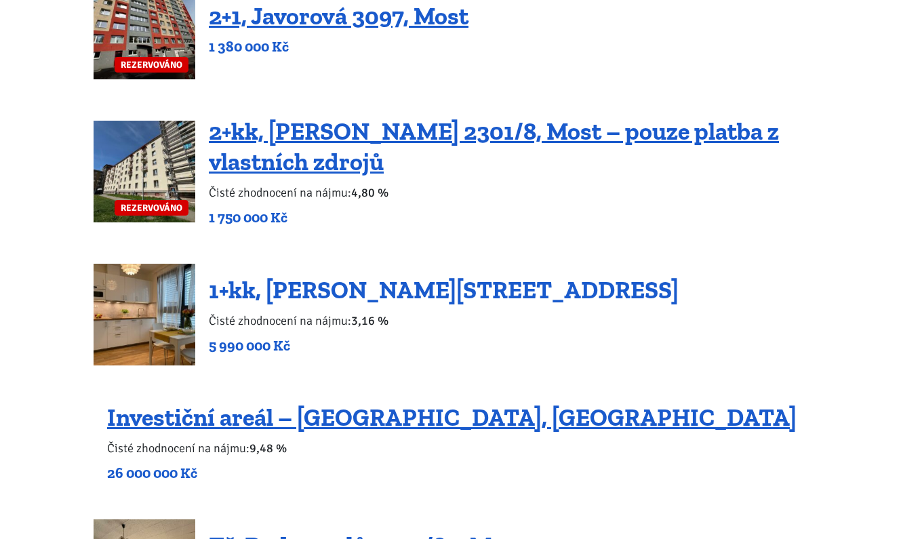
click at [542, 290] on link "1+kk, [PERSON_NAME][STREET_ADDRESS]" at bounding box center [444, 289] width 470 height 29
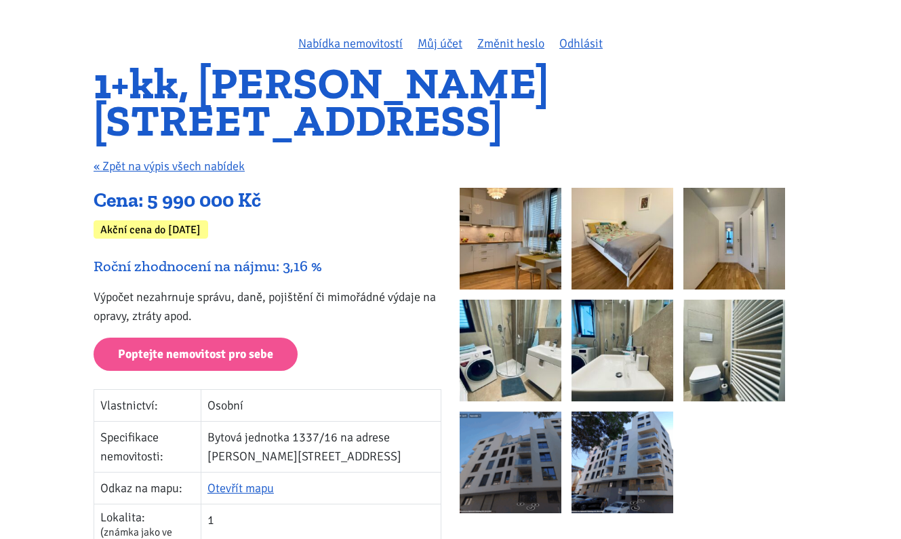
scroll to position [77, 0]
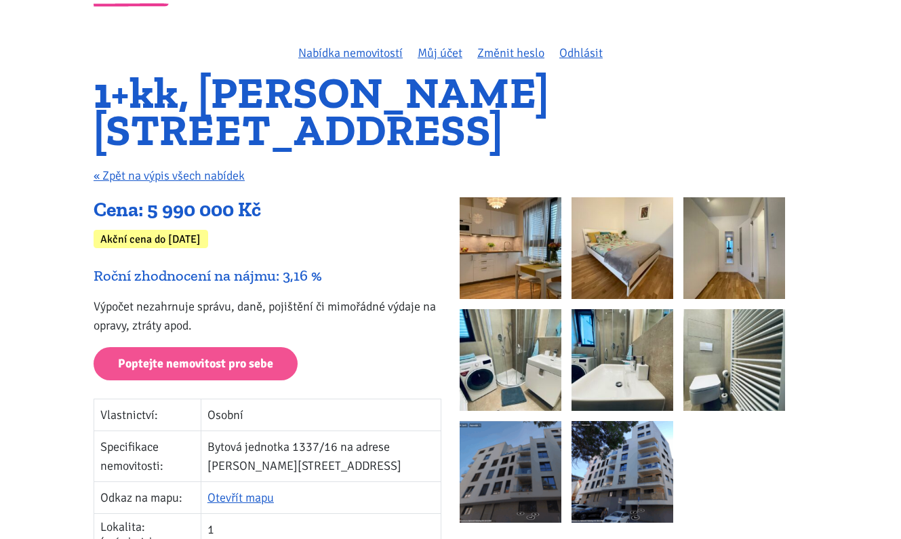
click at [525, 220] on img at bounding box center [511, 248] width 102 height 102
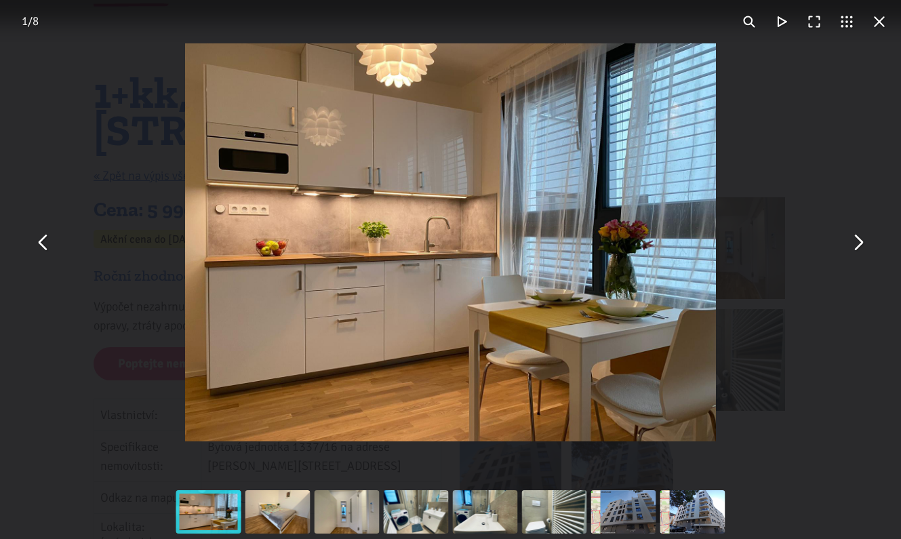
click at [857, 252] on button "You can close this modal content with the ESC key" at bounding box center [858, 243] width 33 height 33
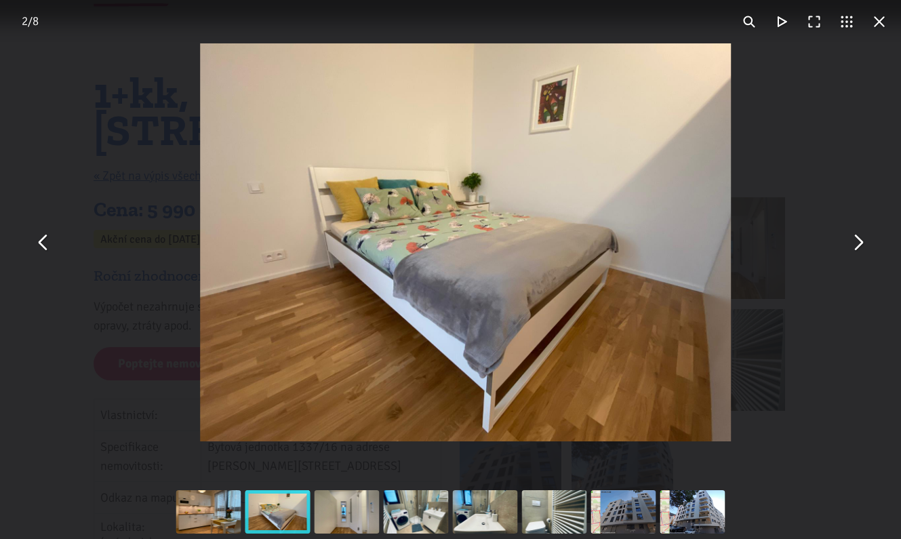
click at [857, 252] on button "You can close this modal content with the ESC key" at bounding box center [858, 243] width 33 height 33
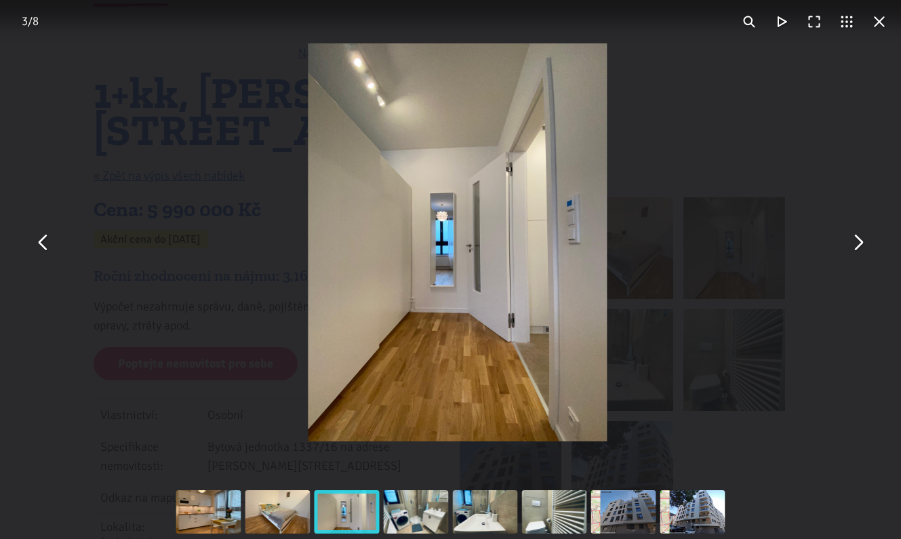
click at [857, 252] on button "You can close this modal content with the ESC key" at bounding box center [858, 243] width 33 height 33
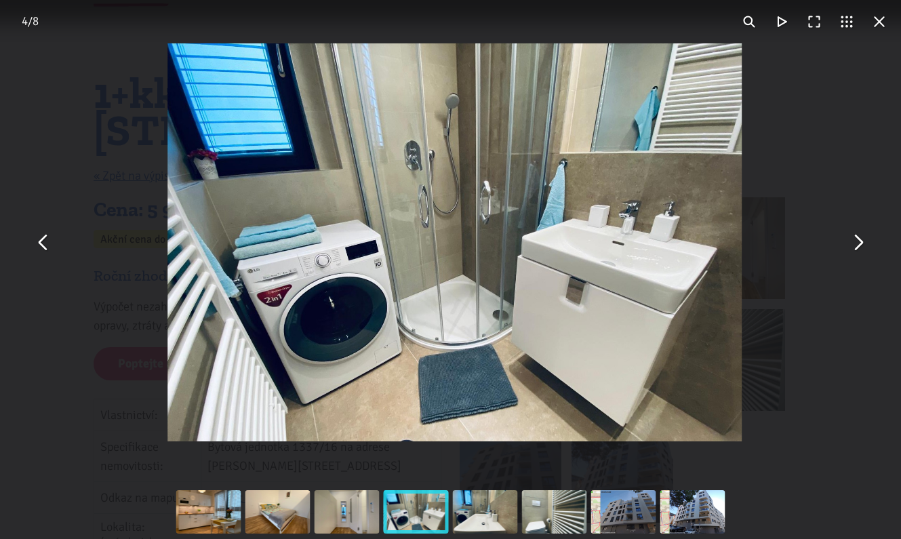
click at [857, 252] on button "You can close this modal content with the ESC key" at bounding box center [858, 243] width 33 height 33
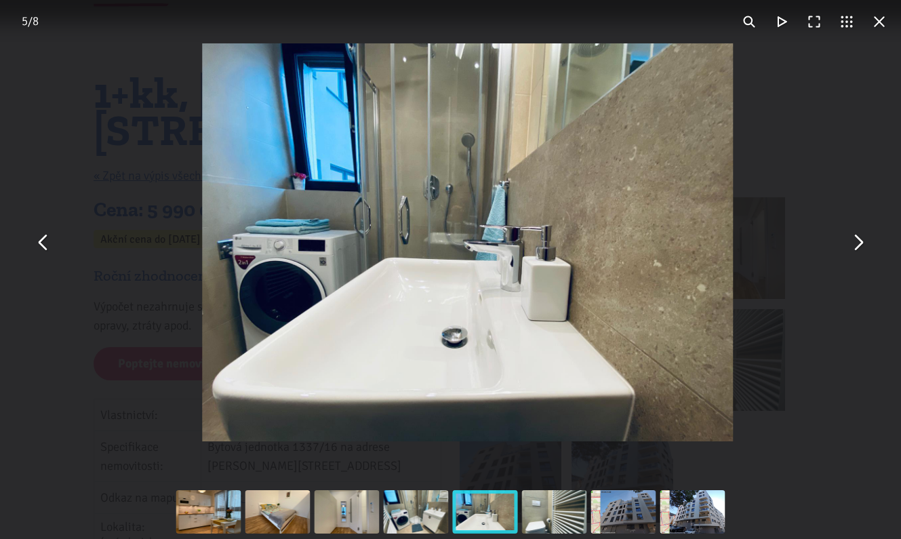
click at [857, 252] on button "You can close this modal content with the ESC key" at bounding box center [858, 243] width 33 height 33
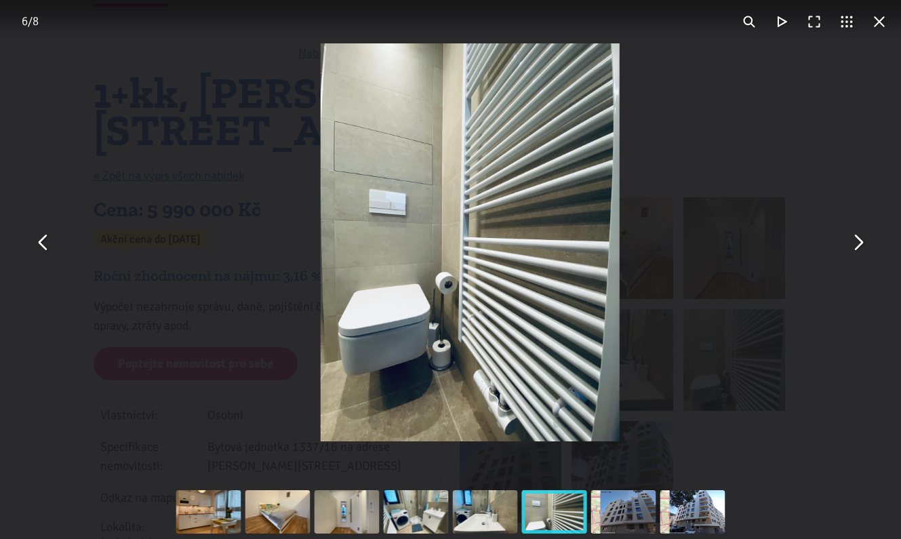
click at [857, 252] on button "You can close this modal content with the ESC key" at bounding box center [858, 243] width 33 height 33
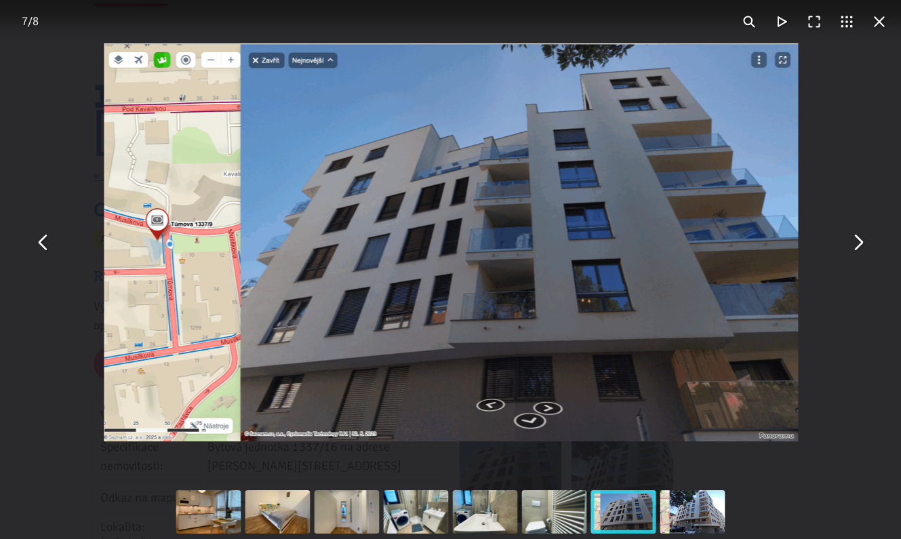
click at [857, 252] on button "You can close this modal content with the ESC key" at bounding box center [858, 243] width 33 height 33
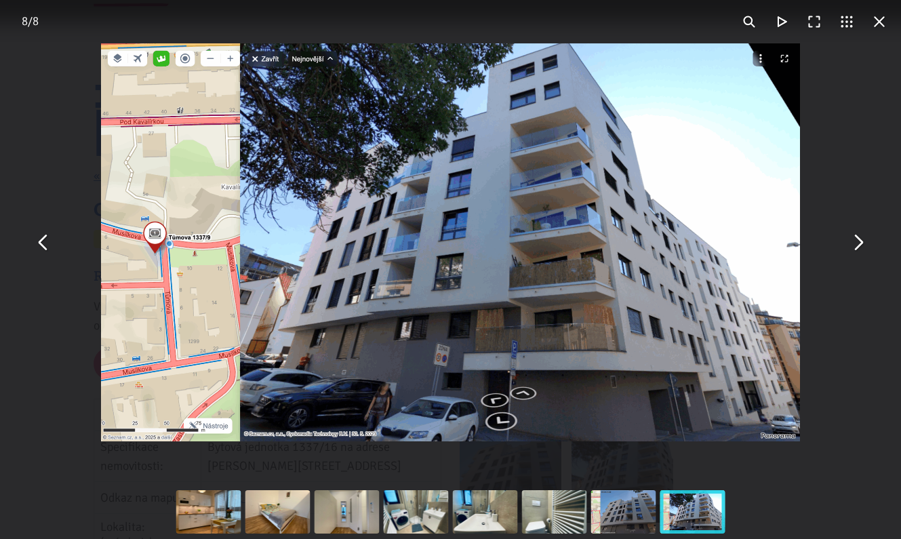
click at [857, 252] on button "You can close this modal content with the ESC key" at bounding box center [858, 243] width 33 height 33
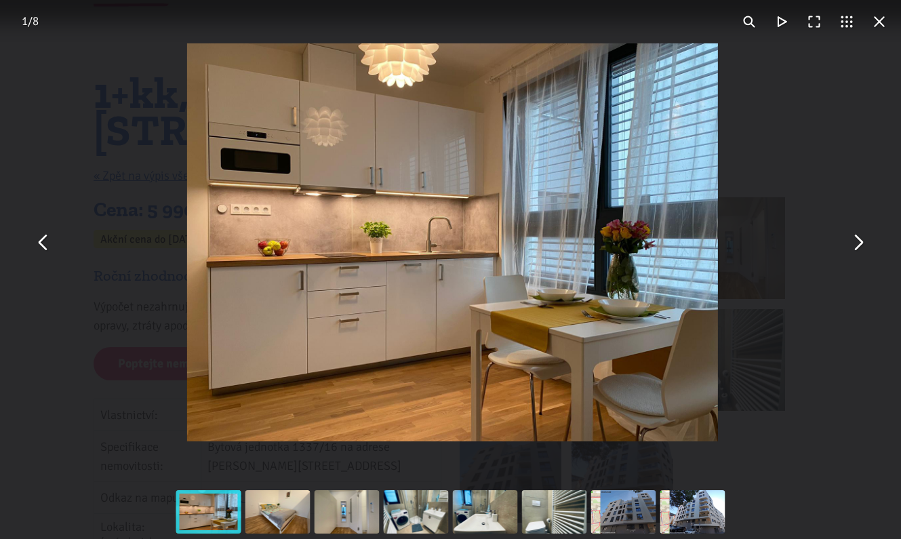
click at [857, 252] on button "You can close this modal content with the ESC key" at bounding box center [858, 243] width 33 height 33
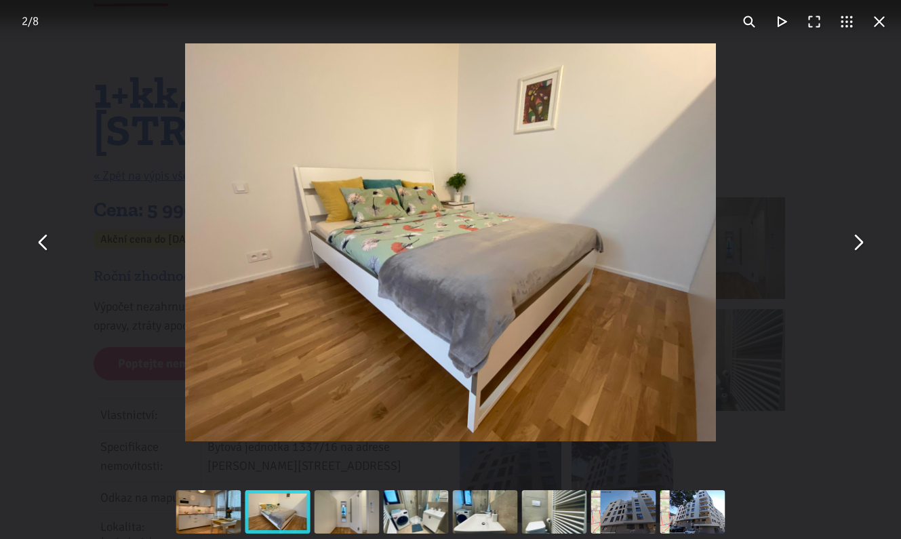
click at [882, 24] on button "You can close this modal content with the ESC key" at bounding box center [879, 21] width 33 height 33
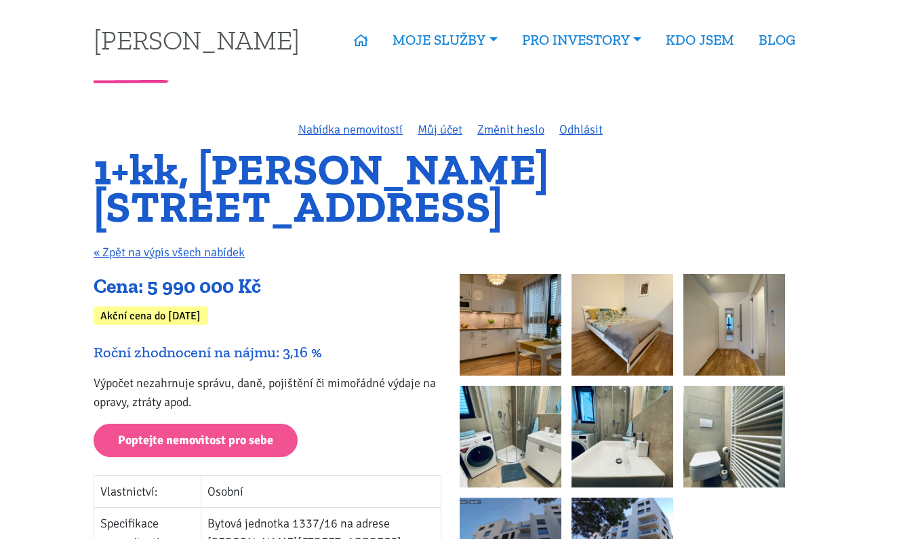
scroll to position [0, 0]
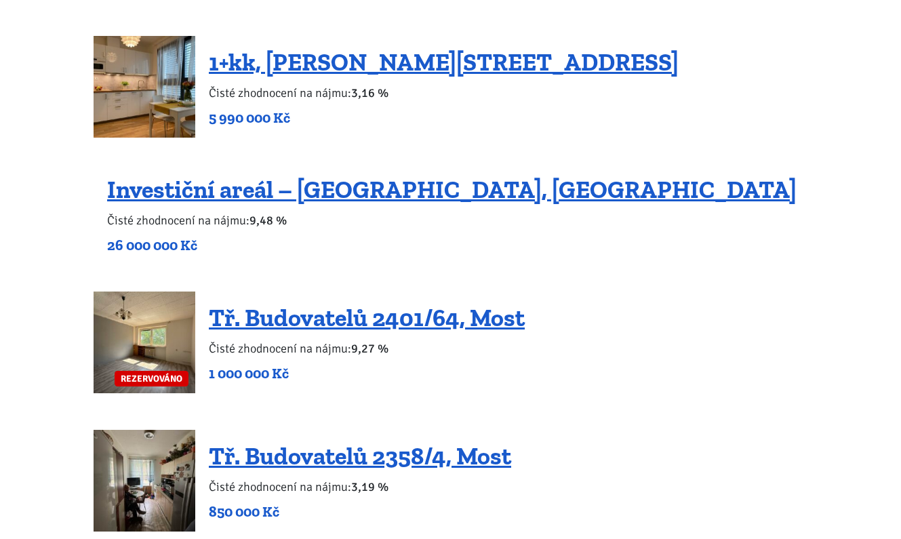
scroll to position [1172, 0]
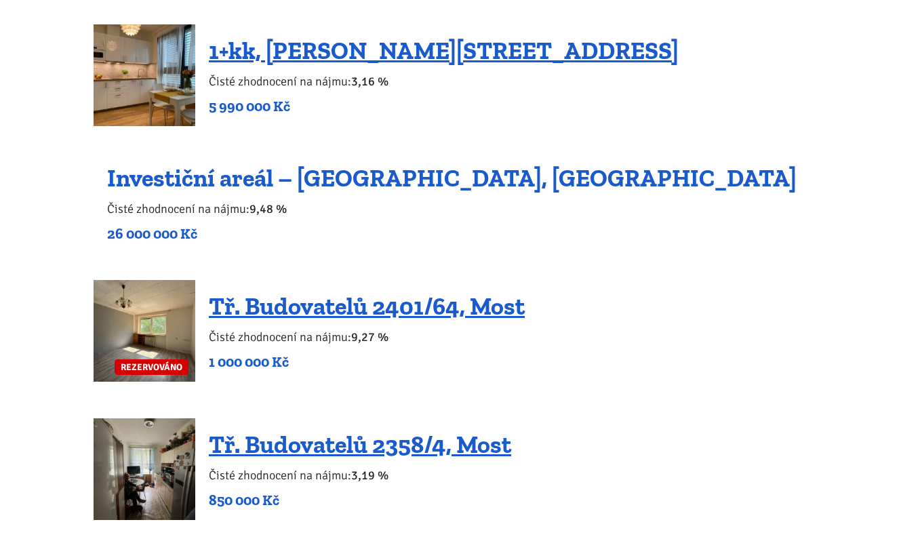
click at [379, 175] on link "Investiční areál – [GEOGRAPHIC_DATA], [GEOGRAPHIC_DATA]" at bounding box center [452, 177] width 690 height 29
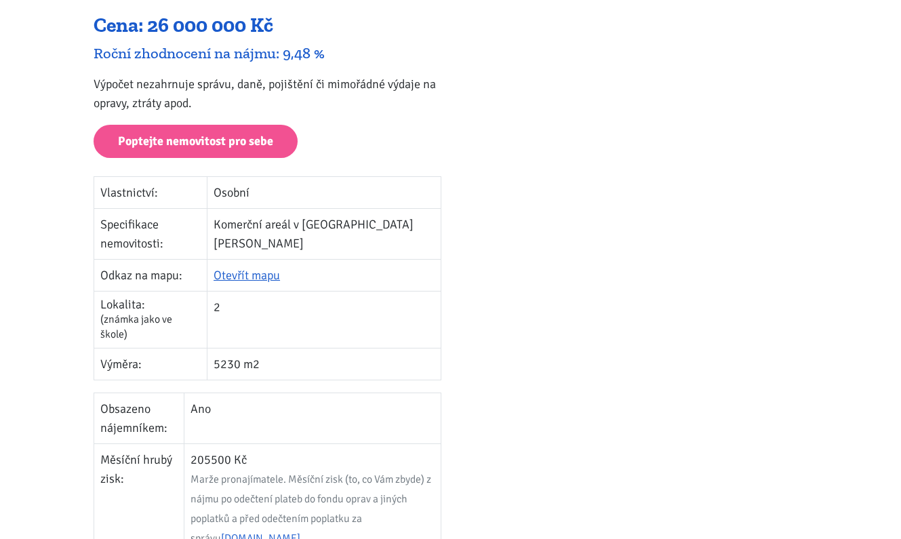
scroll to position [302, 0]
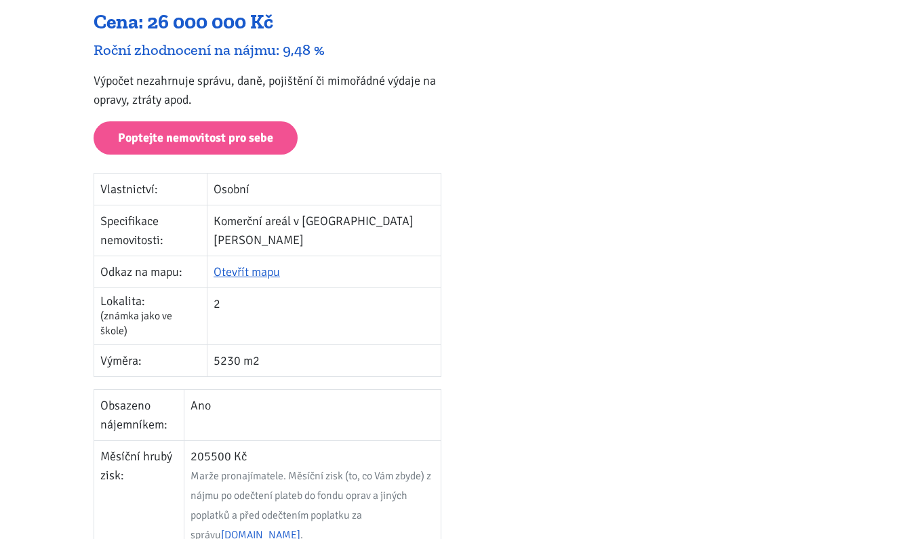
drag, startPoint x: 200, startPoint y: 384, endPoint x: 220, endPoint y: 381, distance: 20.5
click at [220, 440] on td "205500 Kč Marže pronajímatele. Měsíční zisk (to, co Vám zbyde) z nájmu po odečt…" at bounding box center [312, 495] width 257 height 111
click at [212, 440] on td "205500 Kč Marže pronajímatele. Měsíční zisk (to, co Vám zbyde) z nájmu po odečt…" at bounding box center [312, 495] width 257 height 111
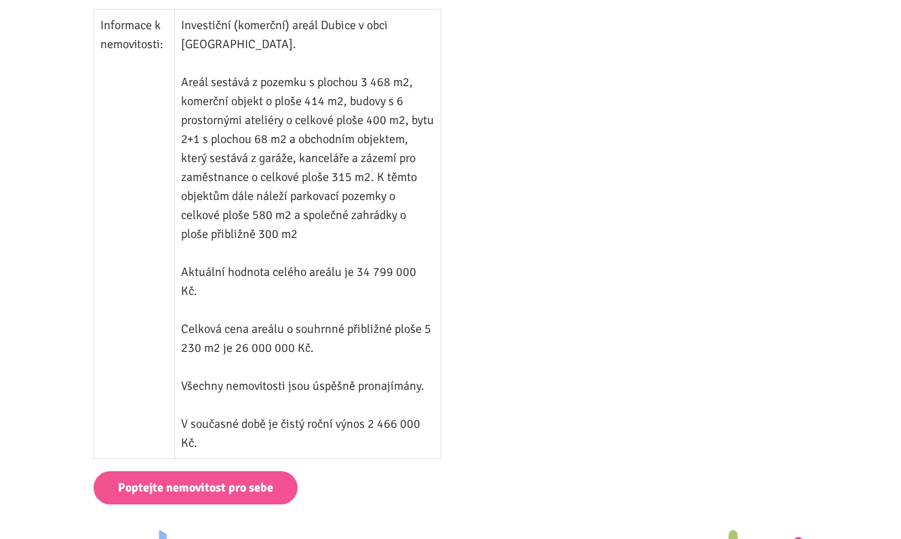
scroll to position [952, 0]
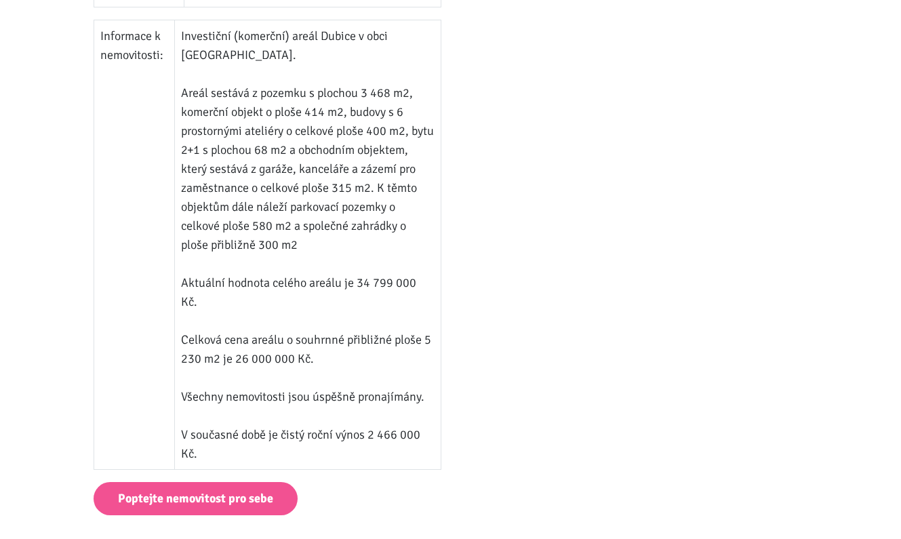
click at [140, 252] on td "Informace k nemovitosti:" at bounding box center [134, 245] width 81 height 450
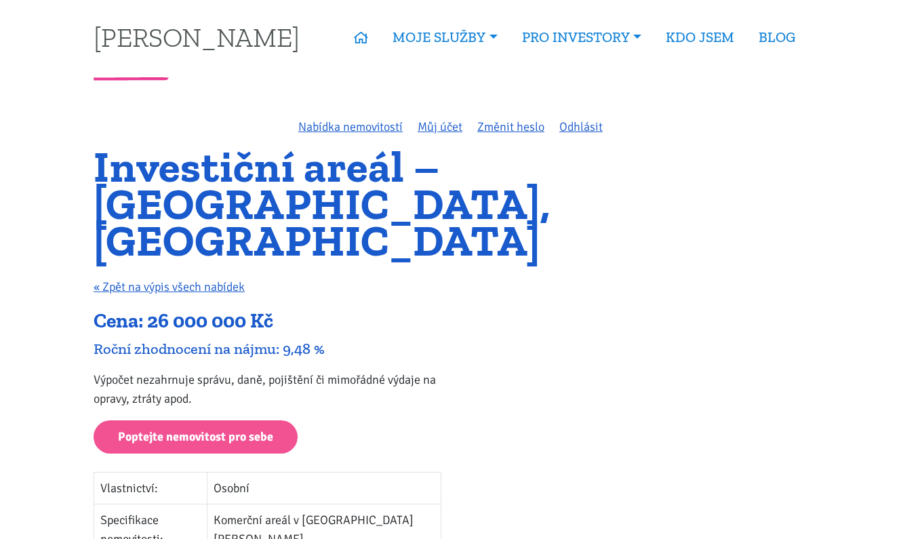
scroll to position [0, 0]
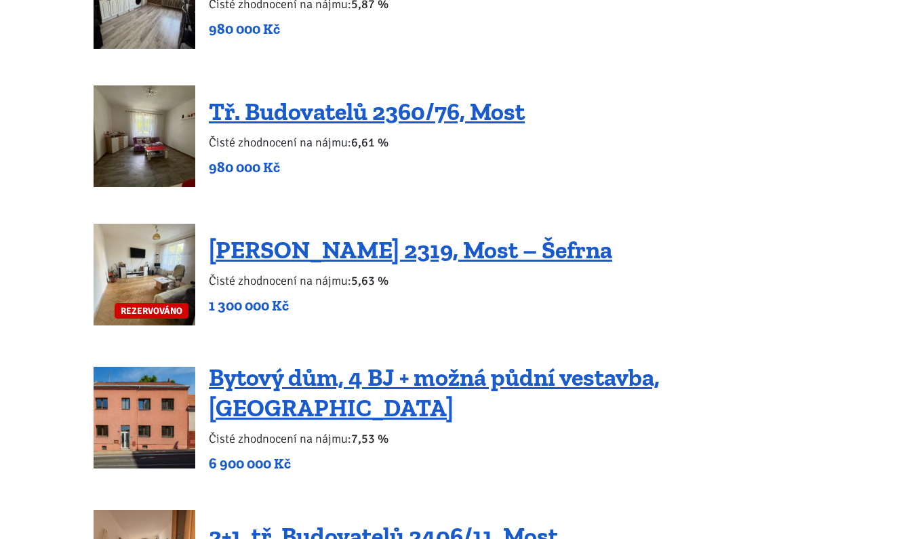
scroll to position [1786, 0]
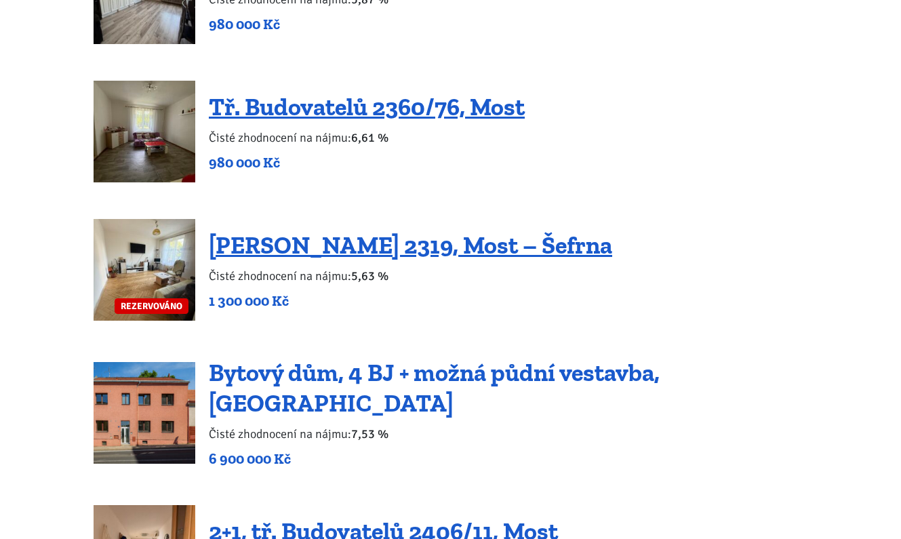
click at [516, 376] on link "Bytový dům, 4 BJ + možná půdní vestavba, [GEOGRAPHIC_DATA]" at bounding box center [434, 388] width 451 height 60
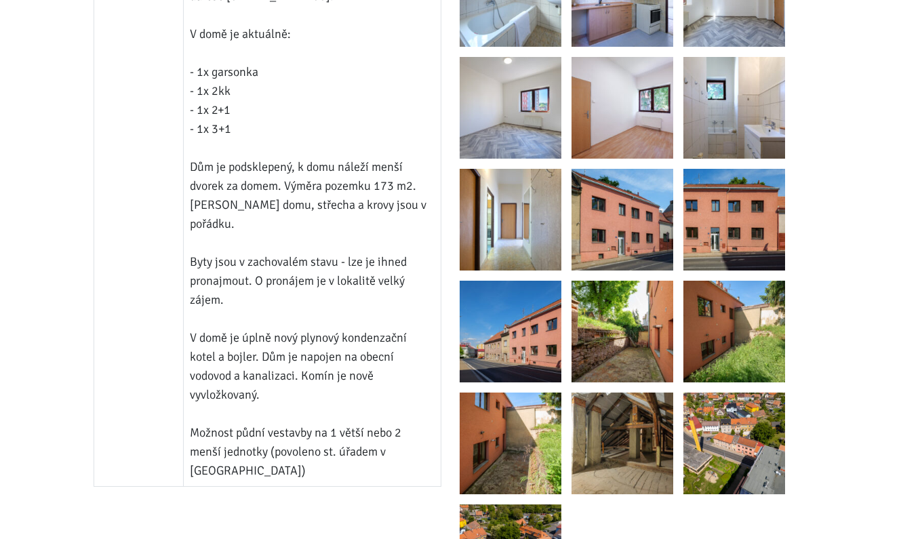
scroll to position [1113, 0]
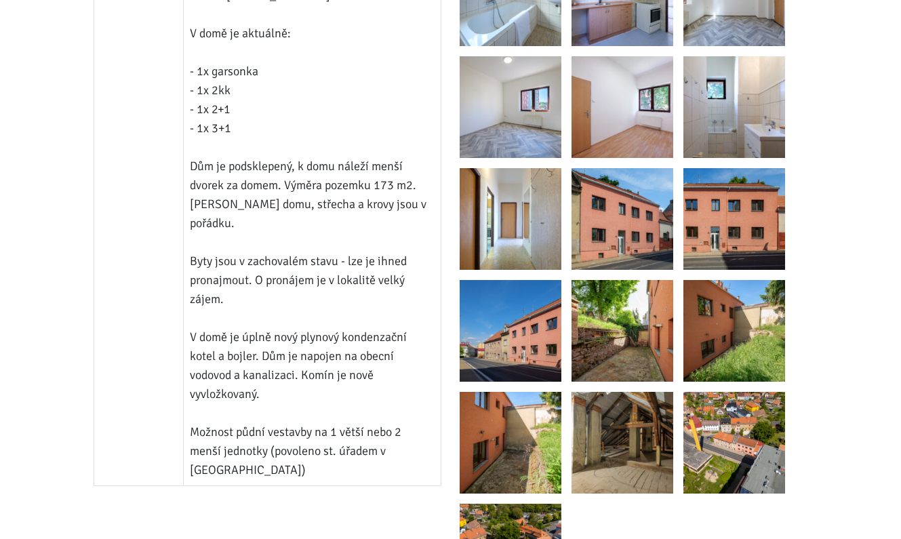
click at [713, 435] on img at bounding box center [735, 443] width 102 height 102
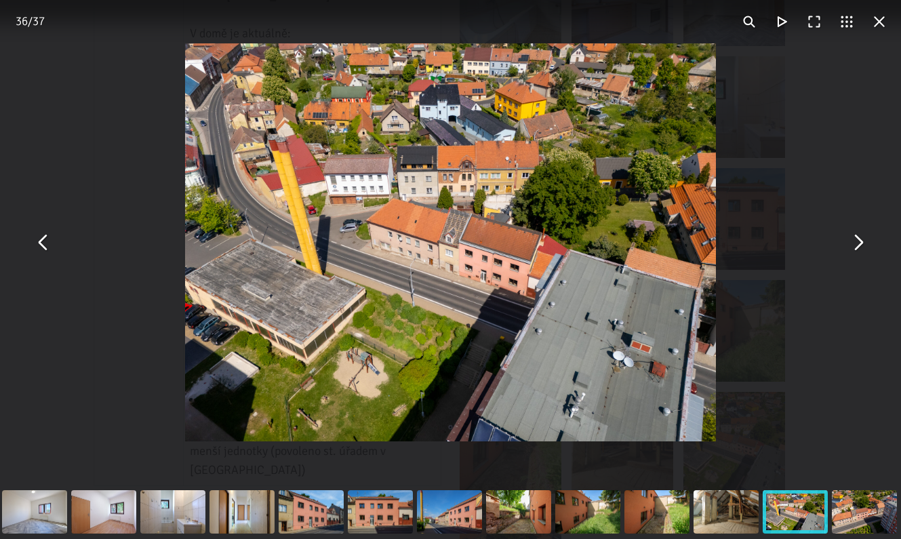
click at [164, 408] on div "You can close this modal content with the ESC key" at bounding box center [450, 242] width 901 height 485
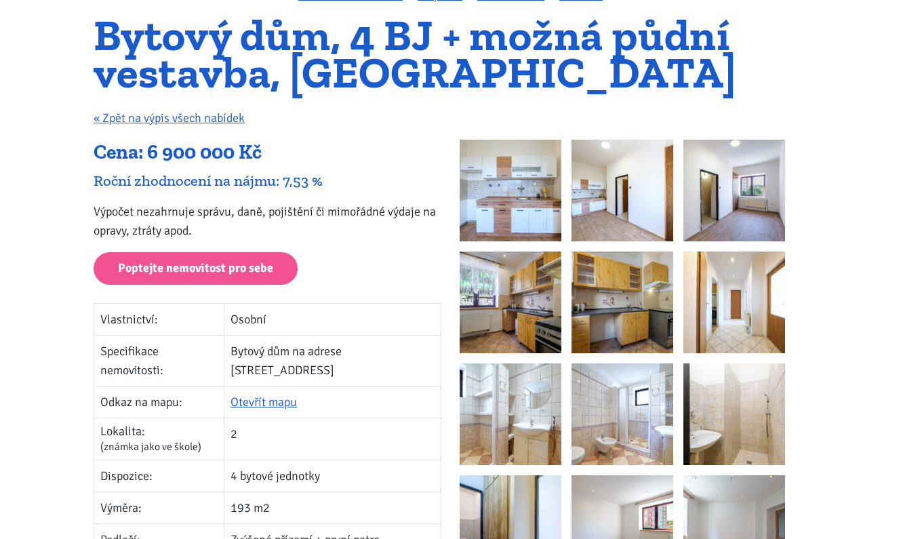
scroll to position [133, 0]
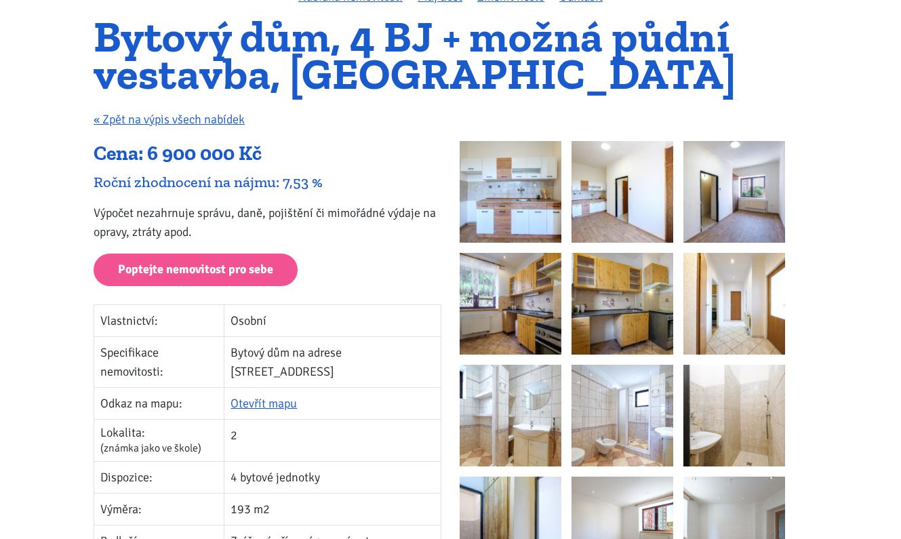
click at [528, 226] on img at bounding box center [511, 192] width 102 height 102
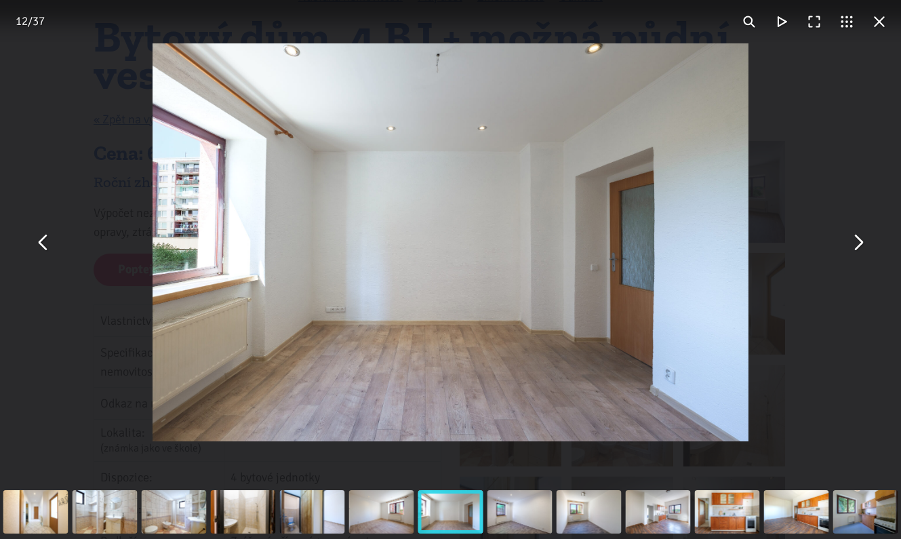
click at [876, 26] on button "You can close this modal content with the ESC key" at bounding box center [879, 21] width 33 height 33
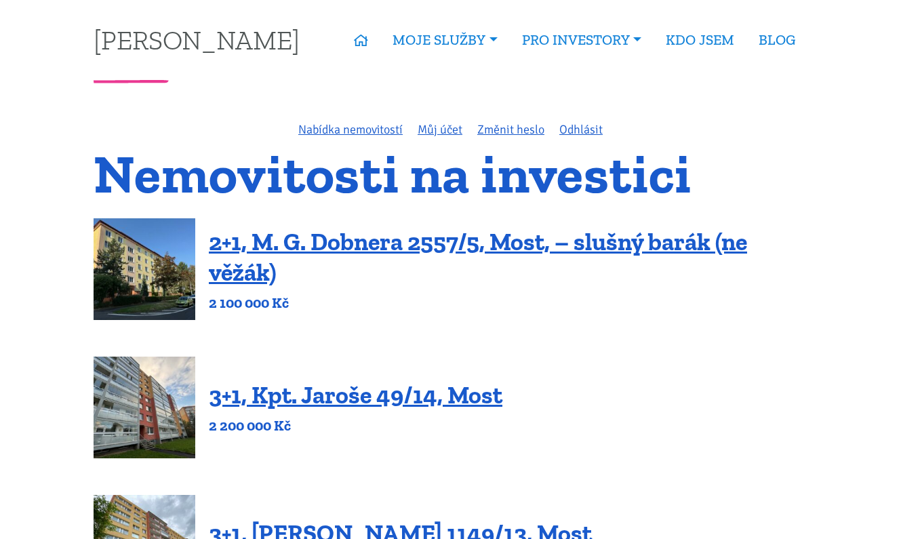
scroll to position [1786, 0]
